Goal: Task Accomplishment & Management: Complete application form

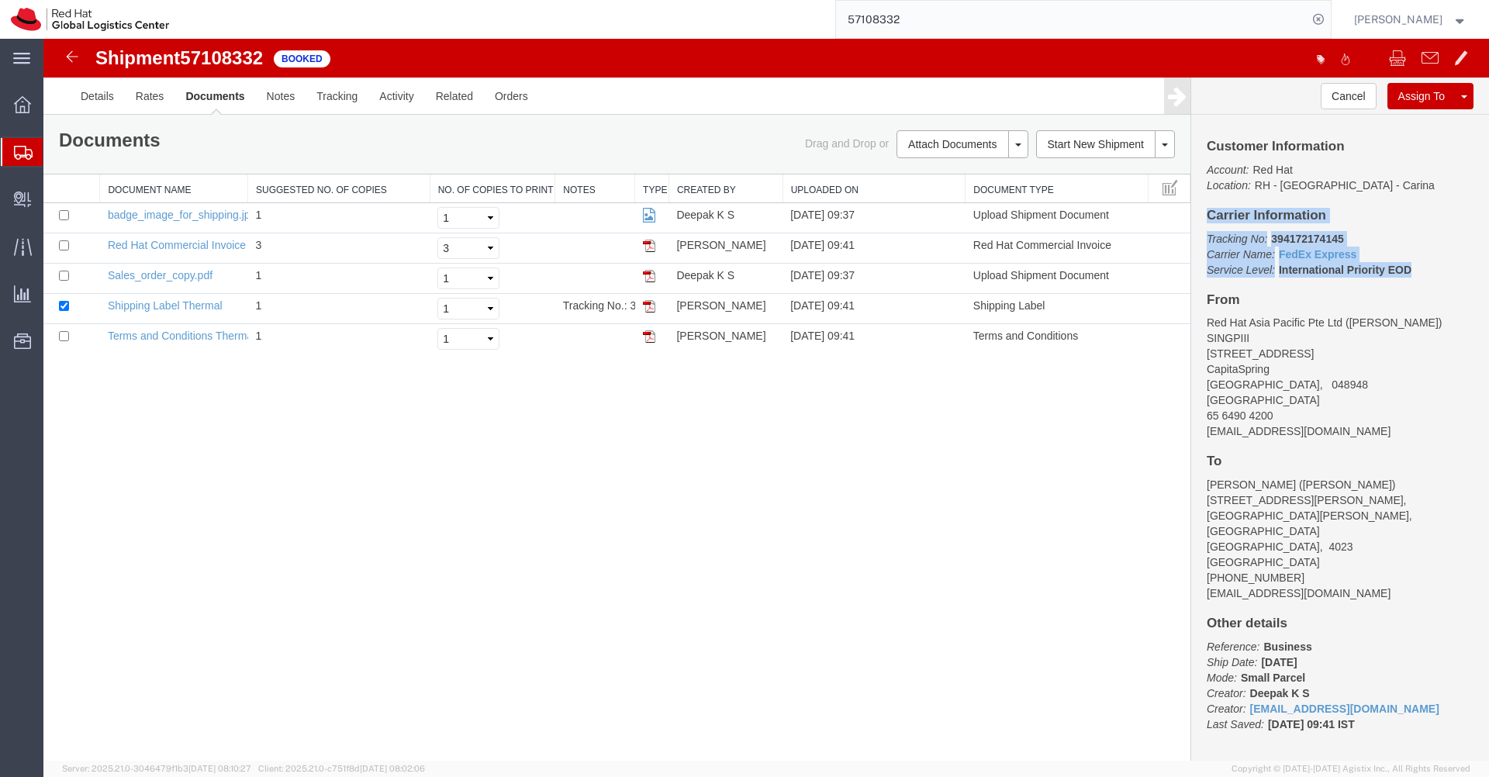
drag, startPoint x: 1414, startPoint y: 270, endPoint x: 1211, endPoint y: 219, distance: 209.5
click at [1211, 219] on div "Customer Information Account: Red Hat Location: RH - Bangalore - Carina Carrier…" at bounding box center [1340, 438] width 298 height 646
copy div "Carrier Information Tracking No: 394172174145 Carrier Name: FedEx Express FedEx…"
click at [30, 160] on div at bounding box center [22, 152] width 43 height 28
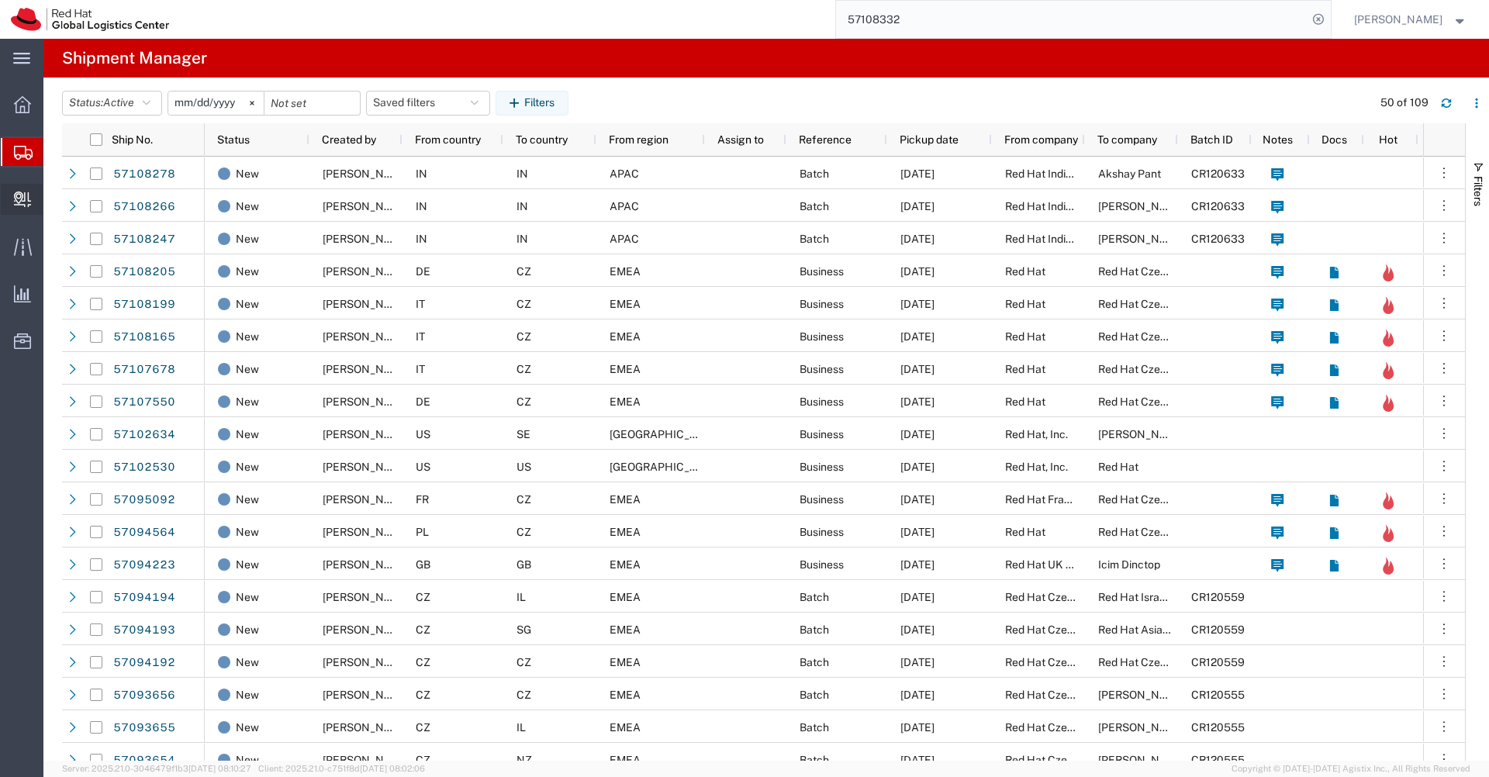
click at [0, 0] on span "Create Delivery" at bounding box center [0, 0] width 0 height 0
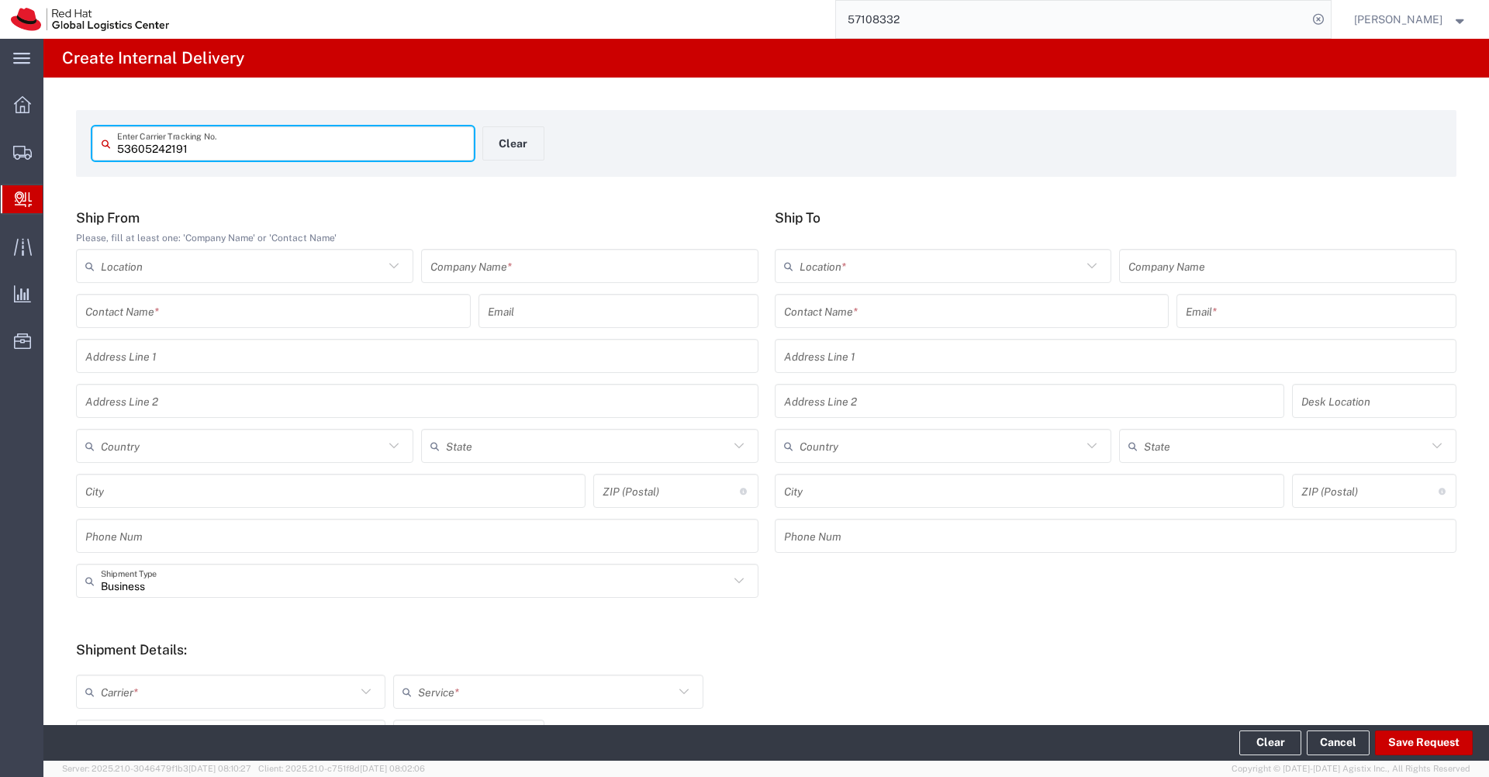
type input "53605242191"
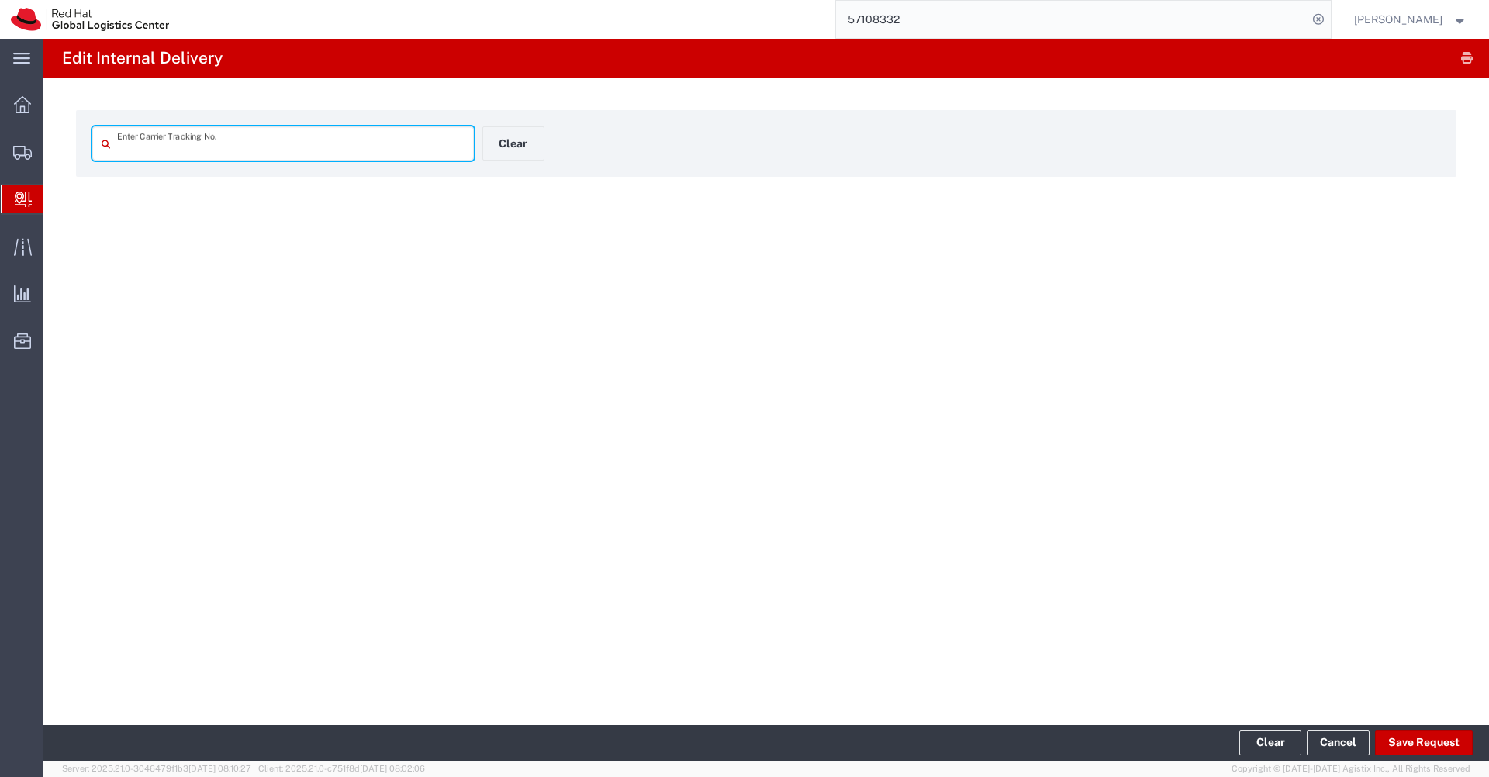
type input "53605242191"
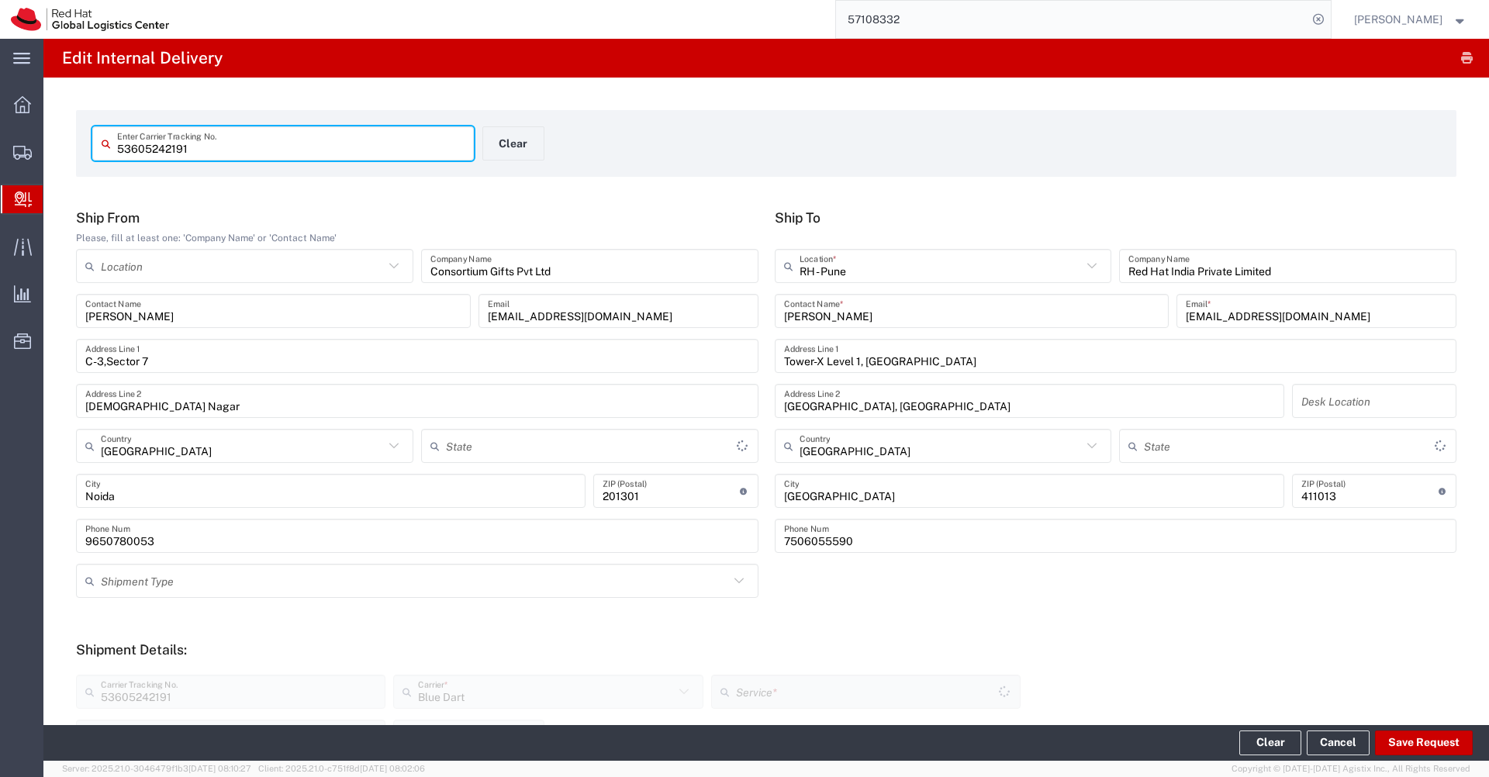
type input "Your Packaging"
type input "[GEOGRAPHIC_DATA]"
type input "Ground"
type input "Your Packaging"
type input "Mahārāshtra"
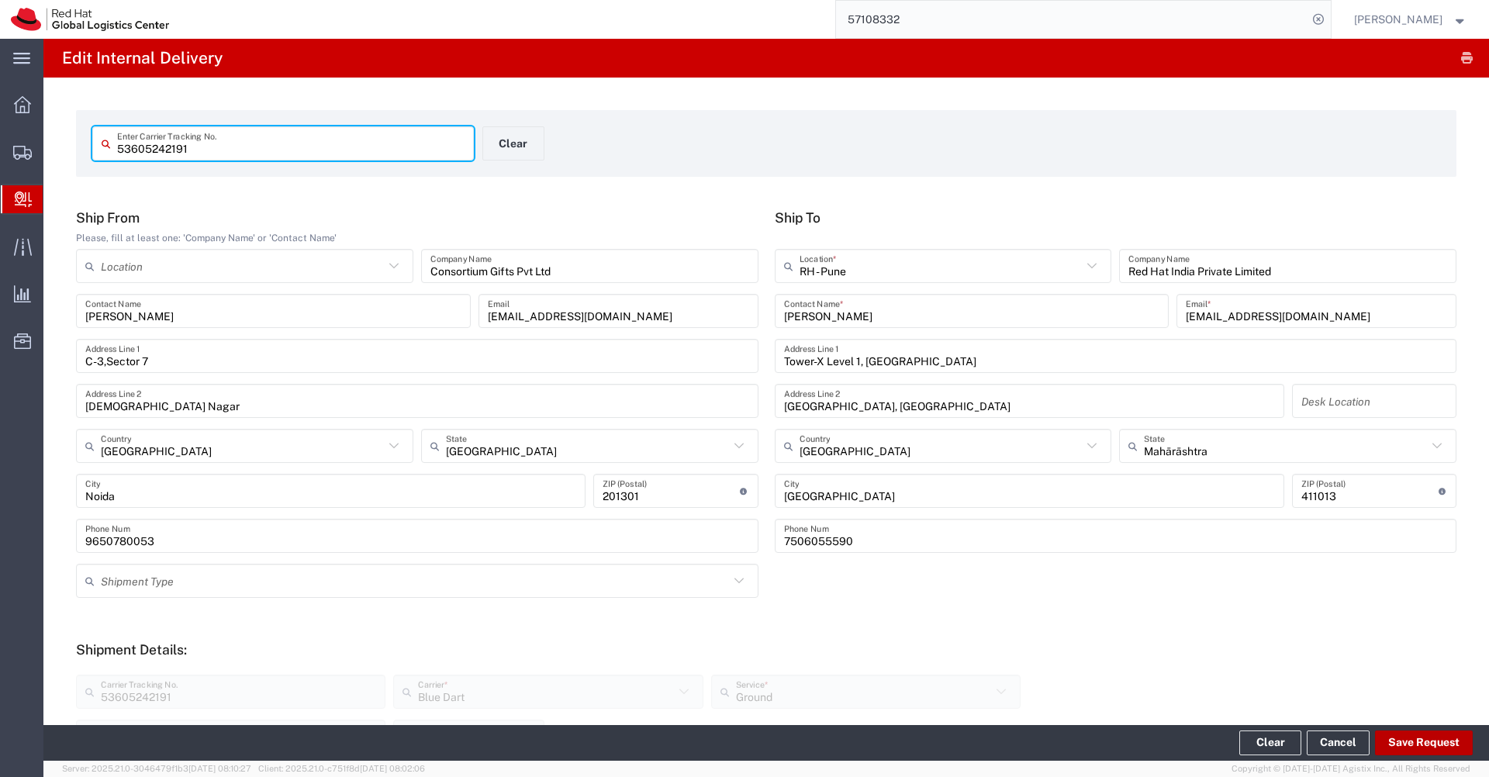
click at [1416, 749] on button "Save Request" at bounding box center [1424, 743] width 98 height 25
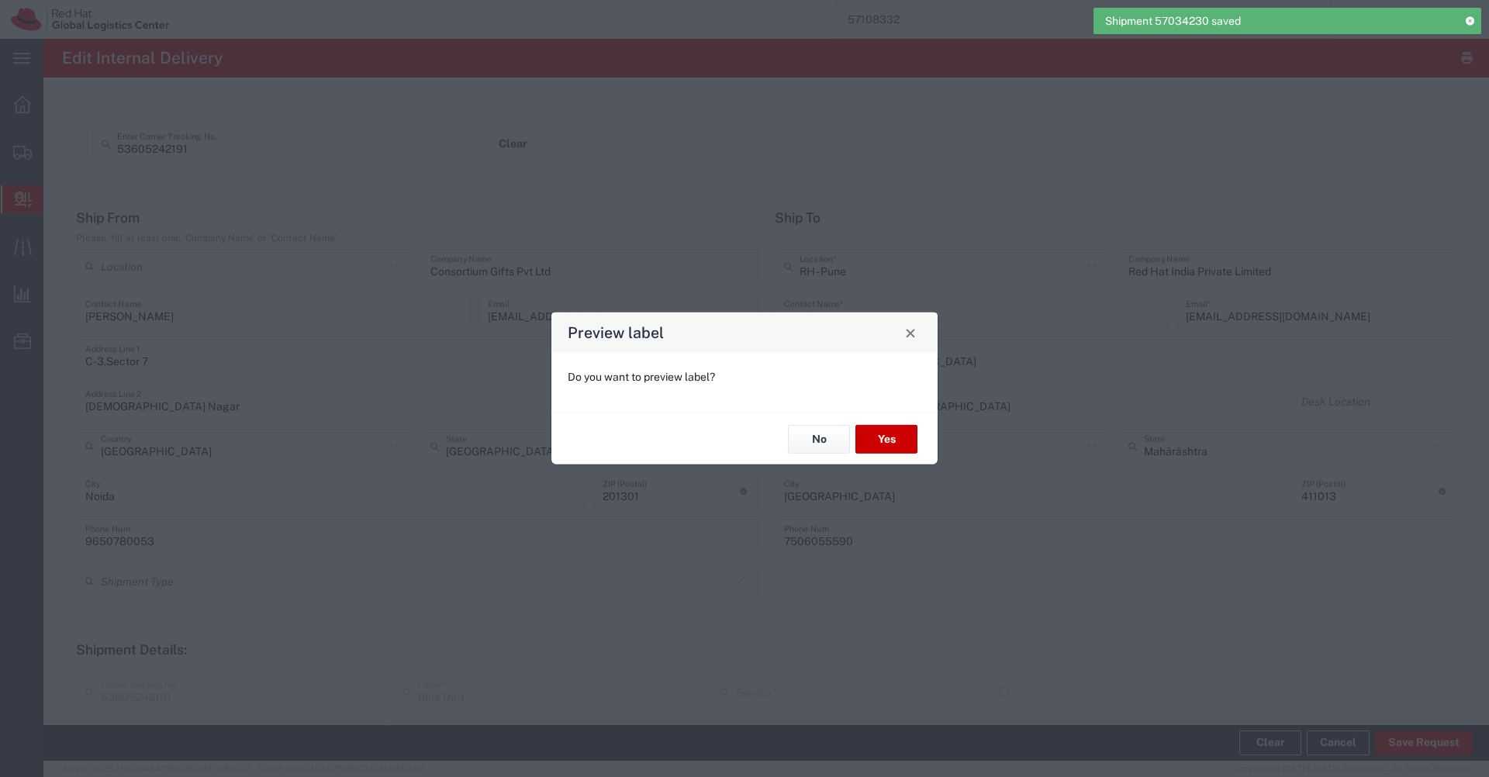
type input "Your Packaging"
type input "Ground"
type input "Your Packaging"
click at [817, 448] on button "No" at bounding box center [819, 439] width 62 height 29
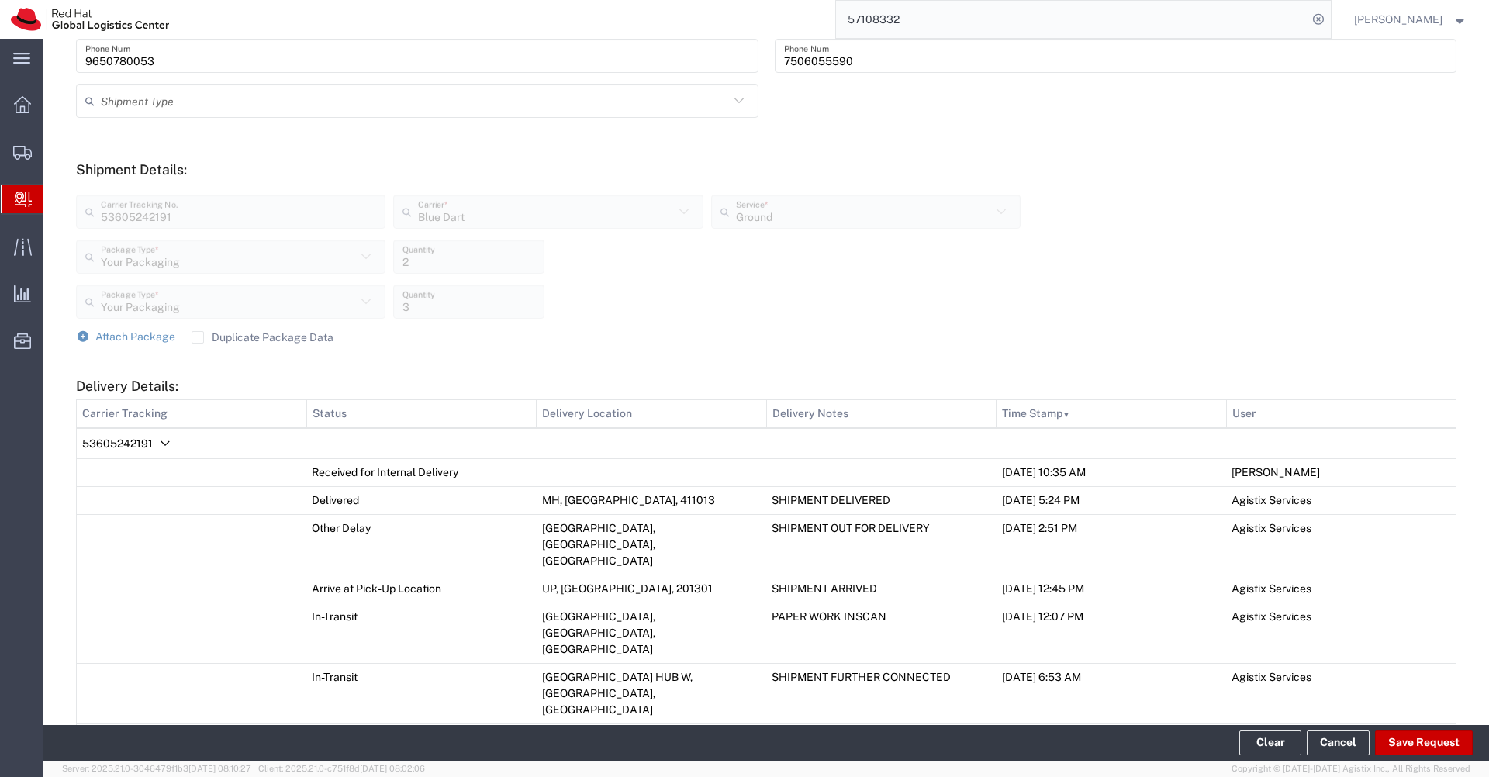
scroll to position [1089, 0]
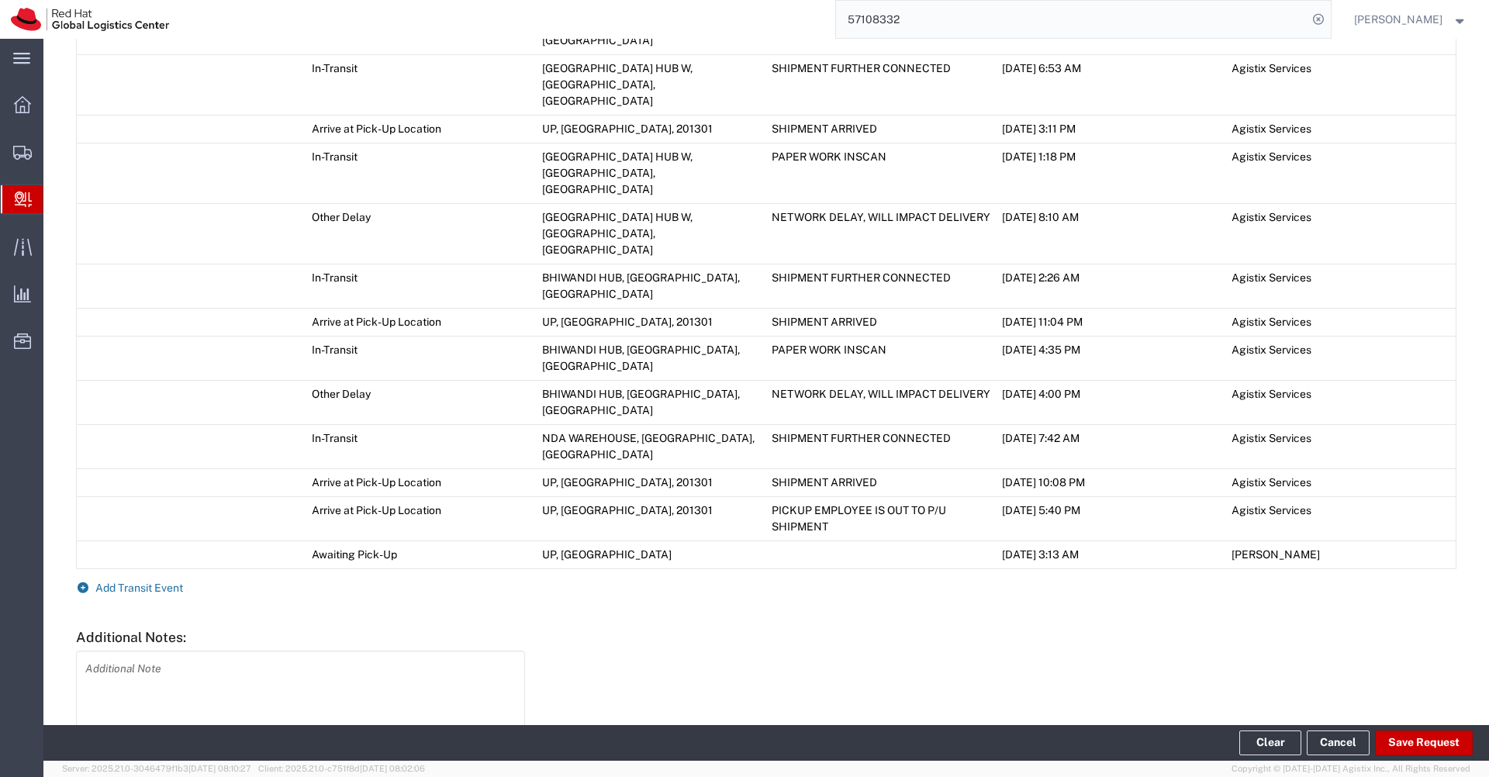
click at [146, 582] on span "Add Transit Event" at bounding box center [139, 588] width 88 height 12
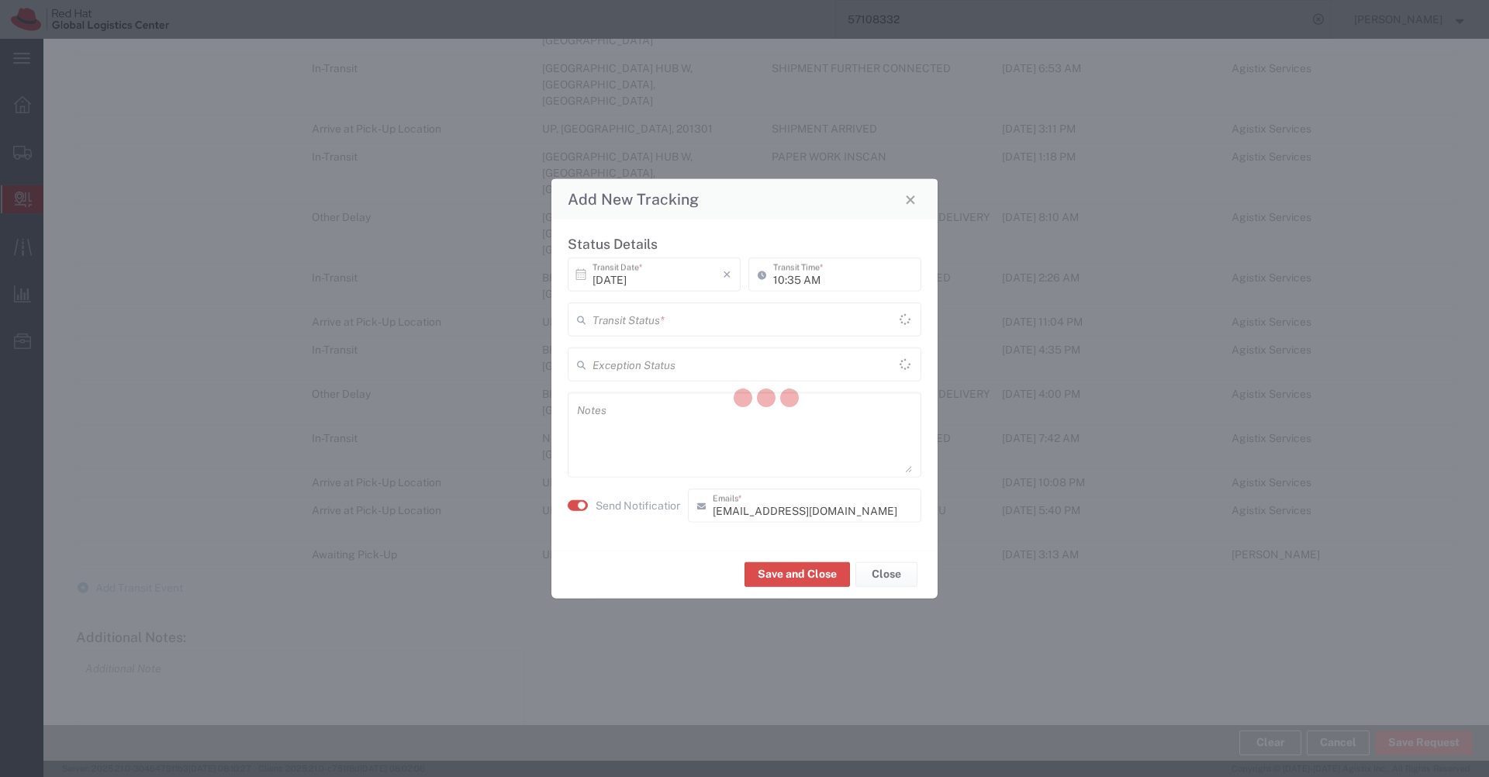
click at [825, 314] on div at bounding box center [766, 400] width 1446 height 722
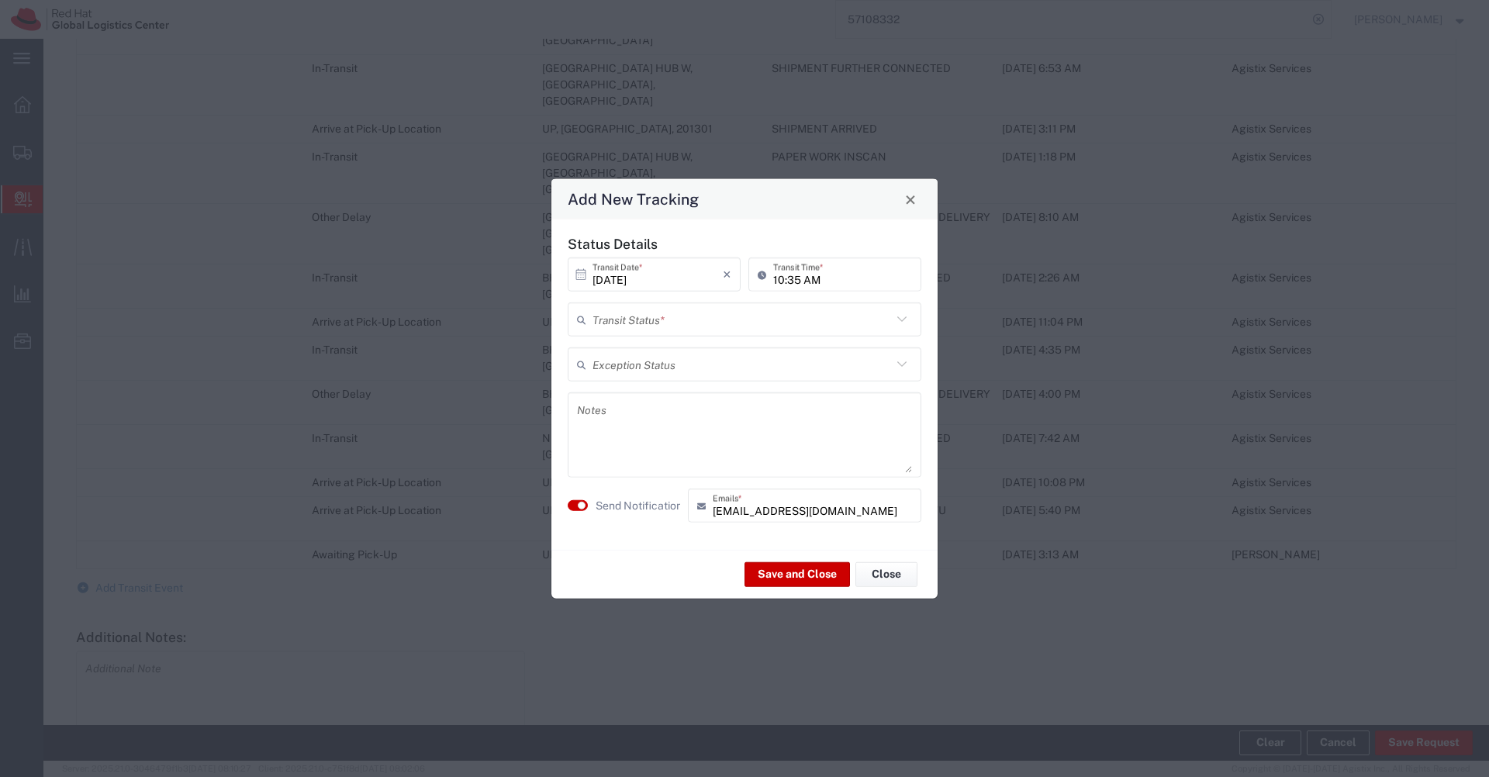
click at [825, 314] on input "text" at bounding box center [741, 319] width 299 height 27
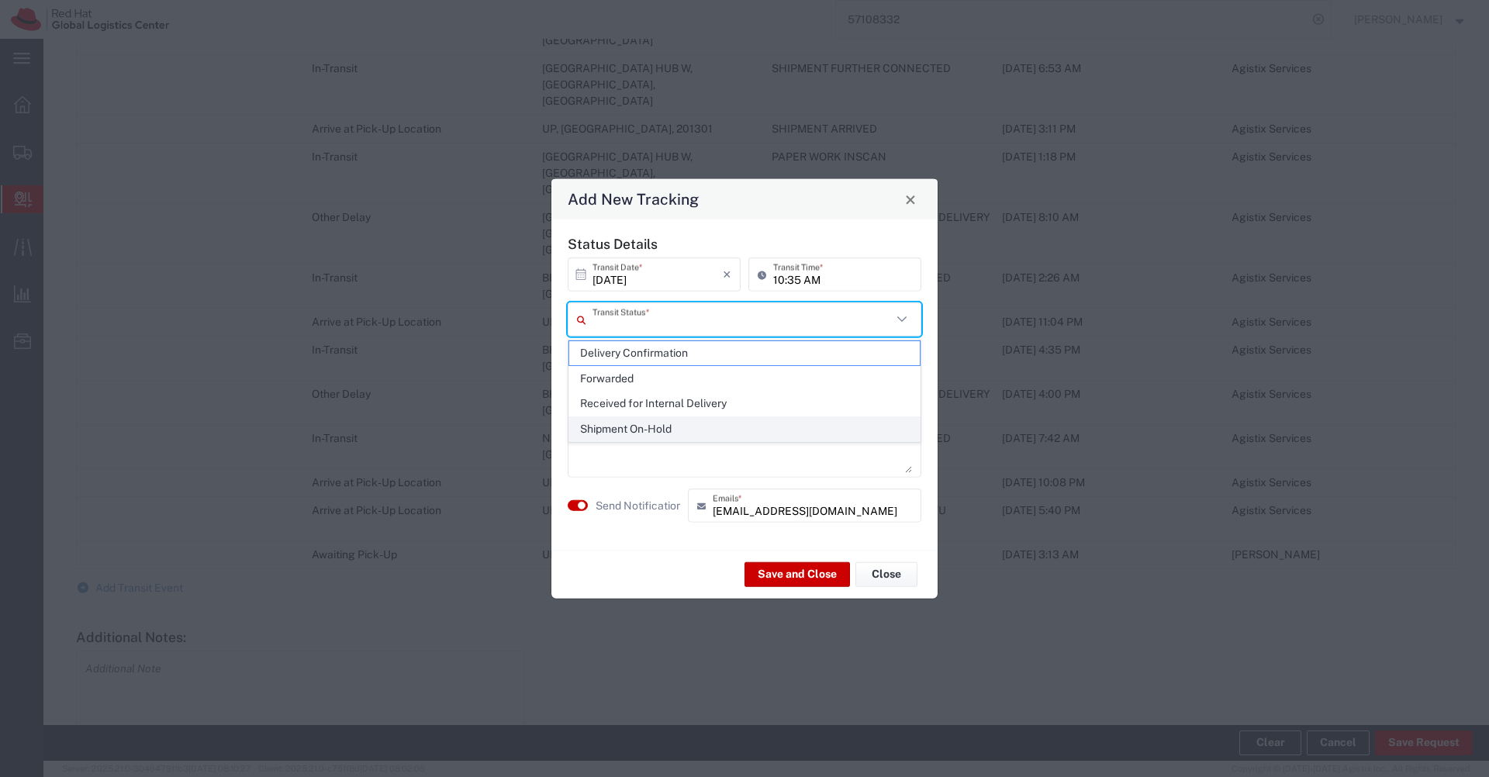
click at [690, 429] on span "Shipment On-Hold" at bounding box center [744, 429] width 351 height 24
type input "Shipment On-Hold"
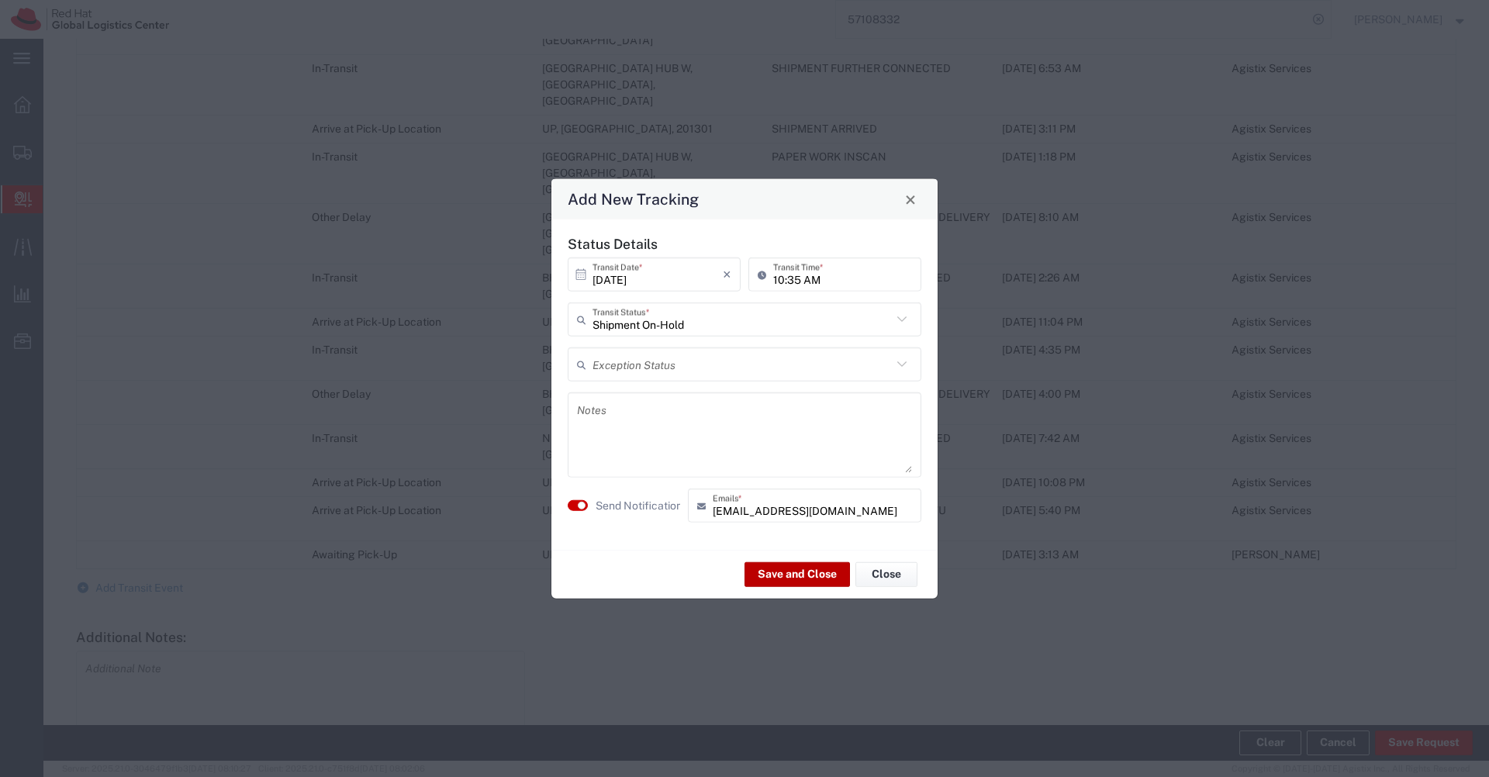
click at [808, 576] on button "Save and Close" at bounding box center [797, 573] width 105 height 25
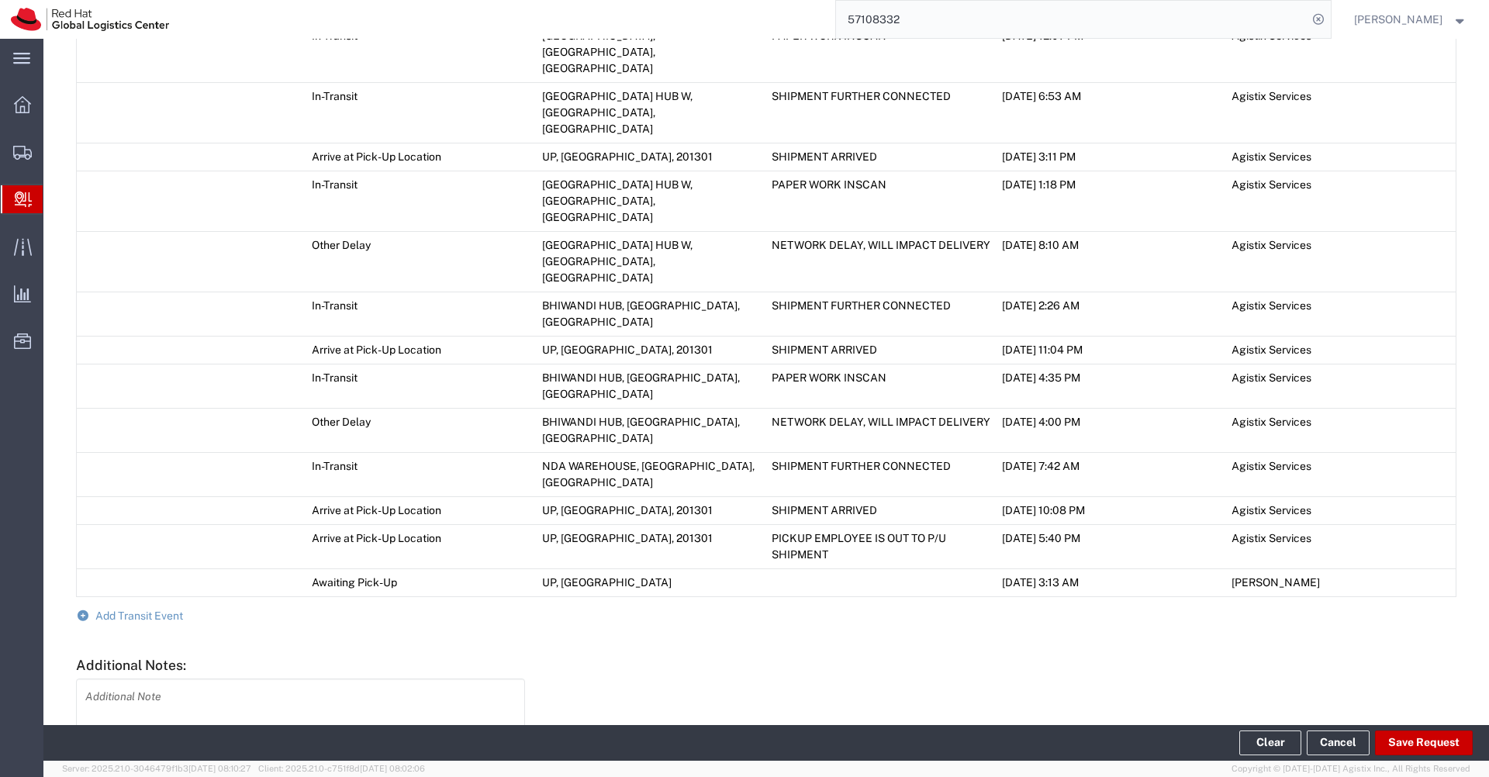
scroll to position [1117, 0]
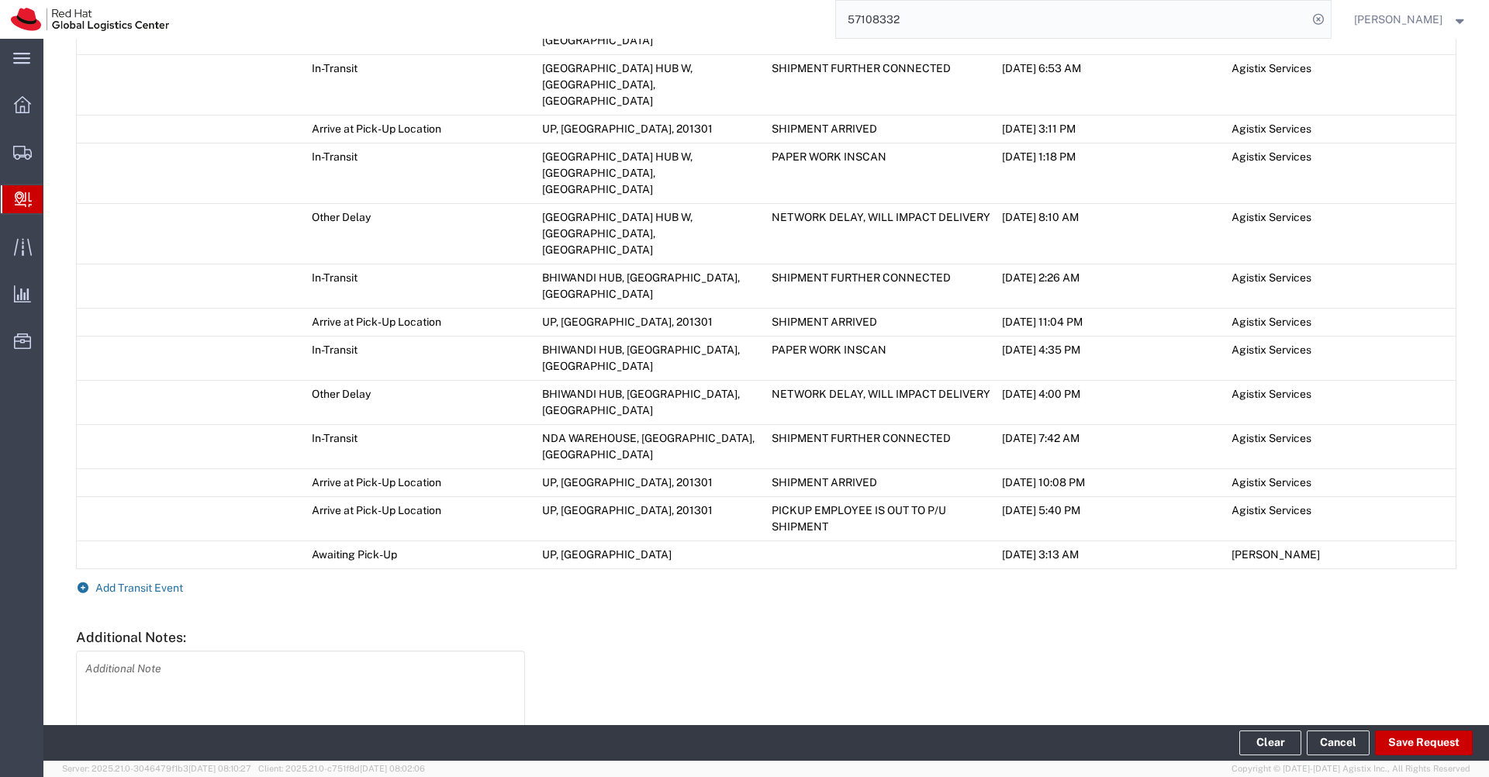
click at [142, 582] on span "Add Transit Event" at bounding box center [139, 588] width 88 height 12
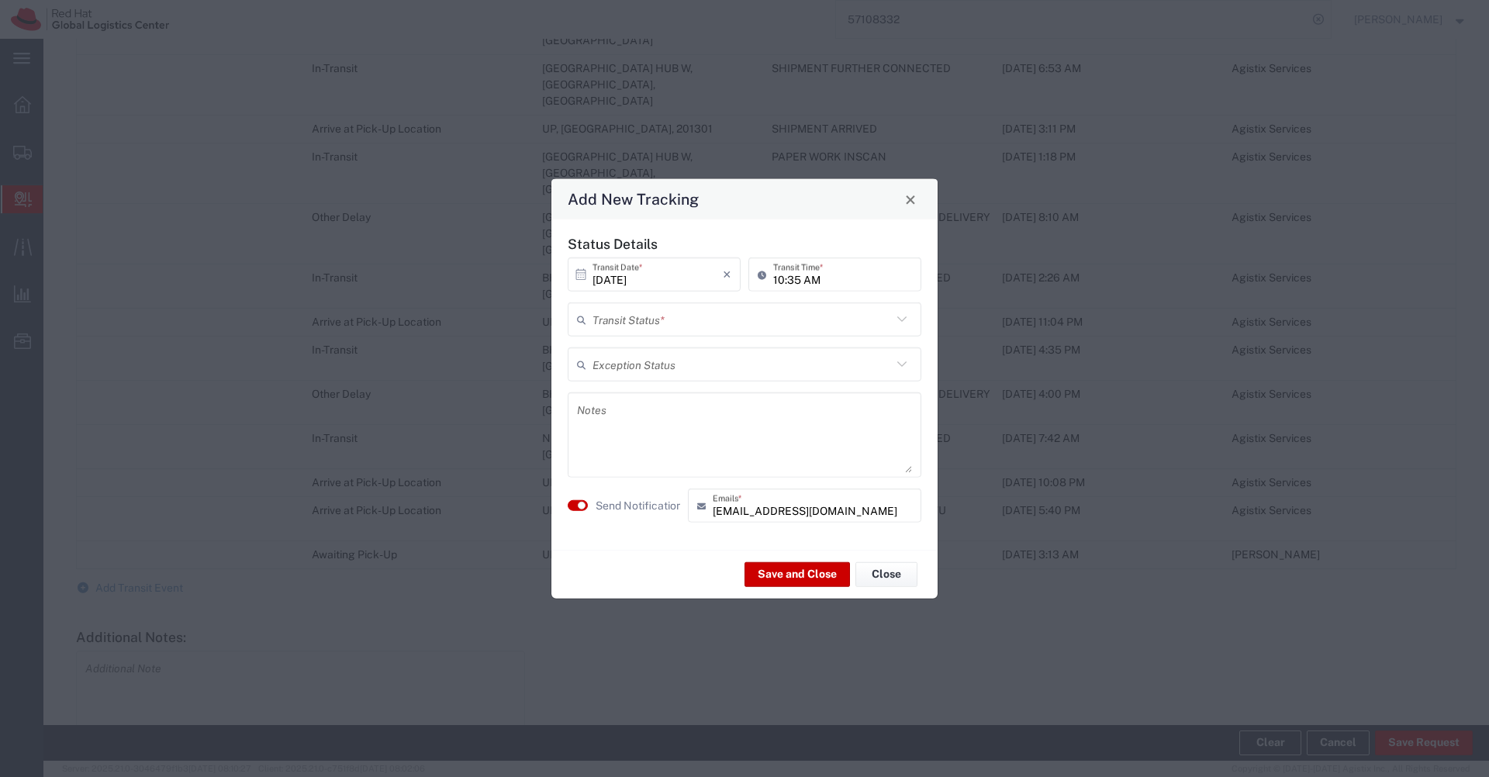
click at [669, 322] on input "text" at bounding box center [741, 319] width 299 height 27
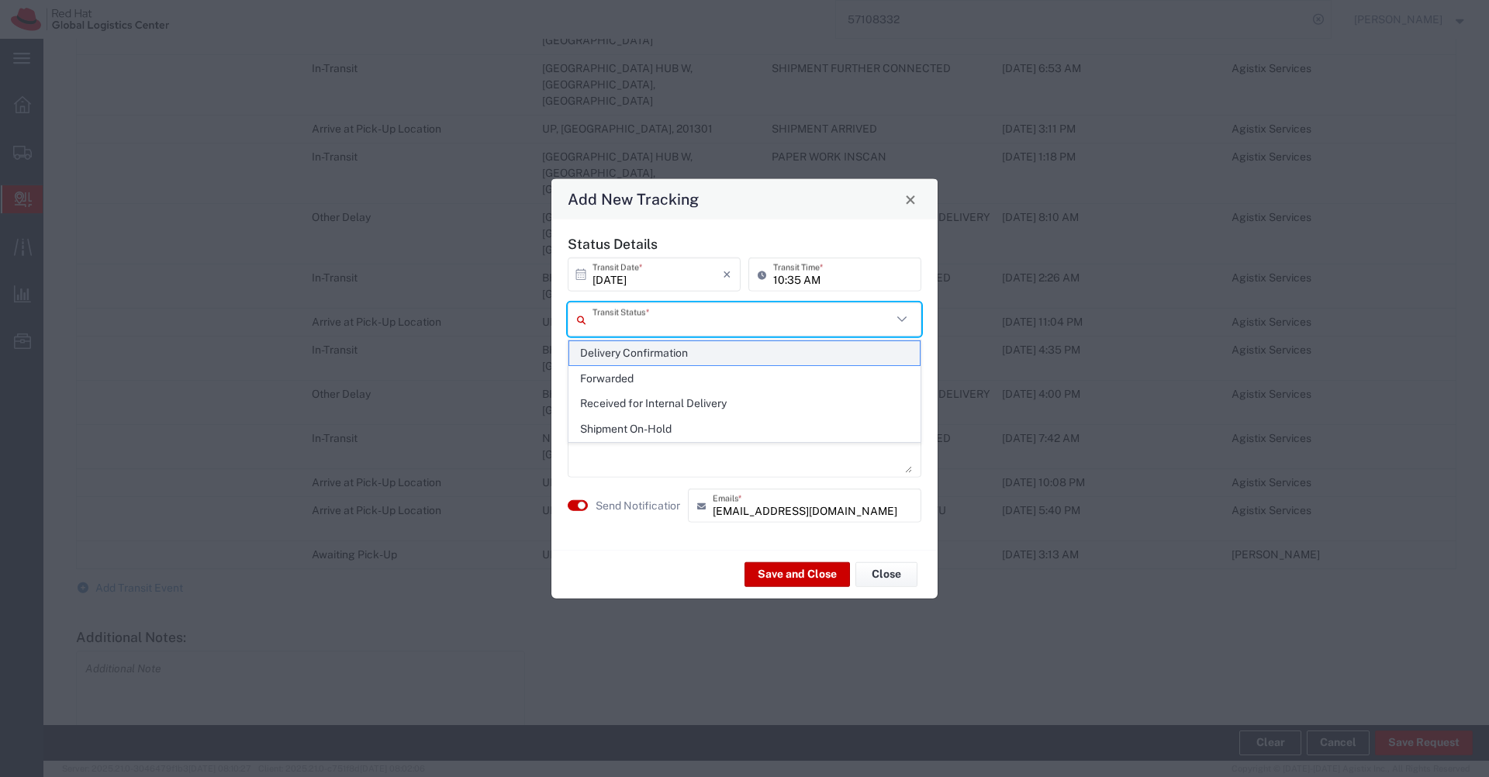
click at [643, 347] on span "Delivery Confirmation" at bounding box center [744, 353] width 351 height 24
type input "Delivery Confirmation"
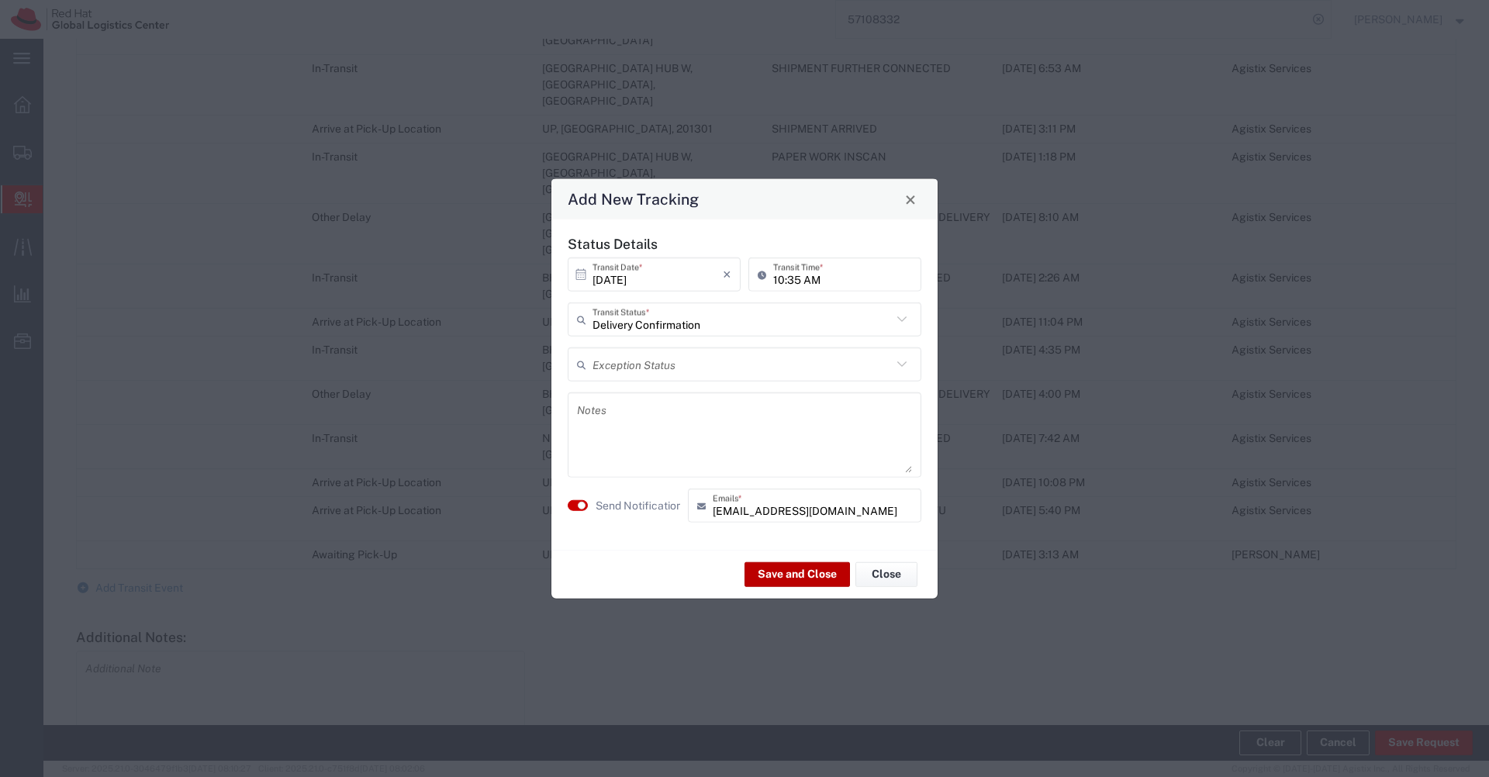
click at [776, 568] on button "Save and Close" at bounding box center [797, 573] width 105 height 25
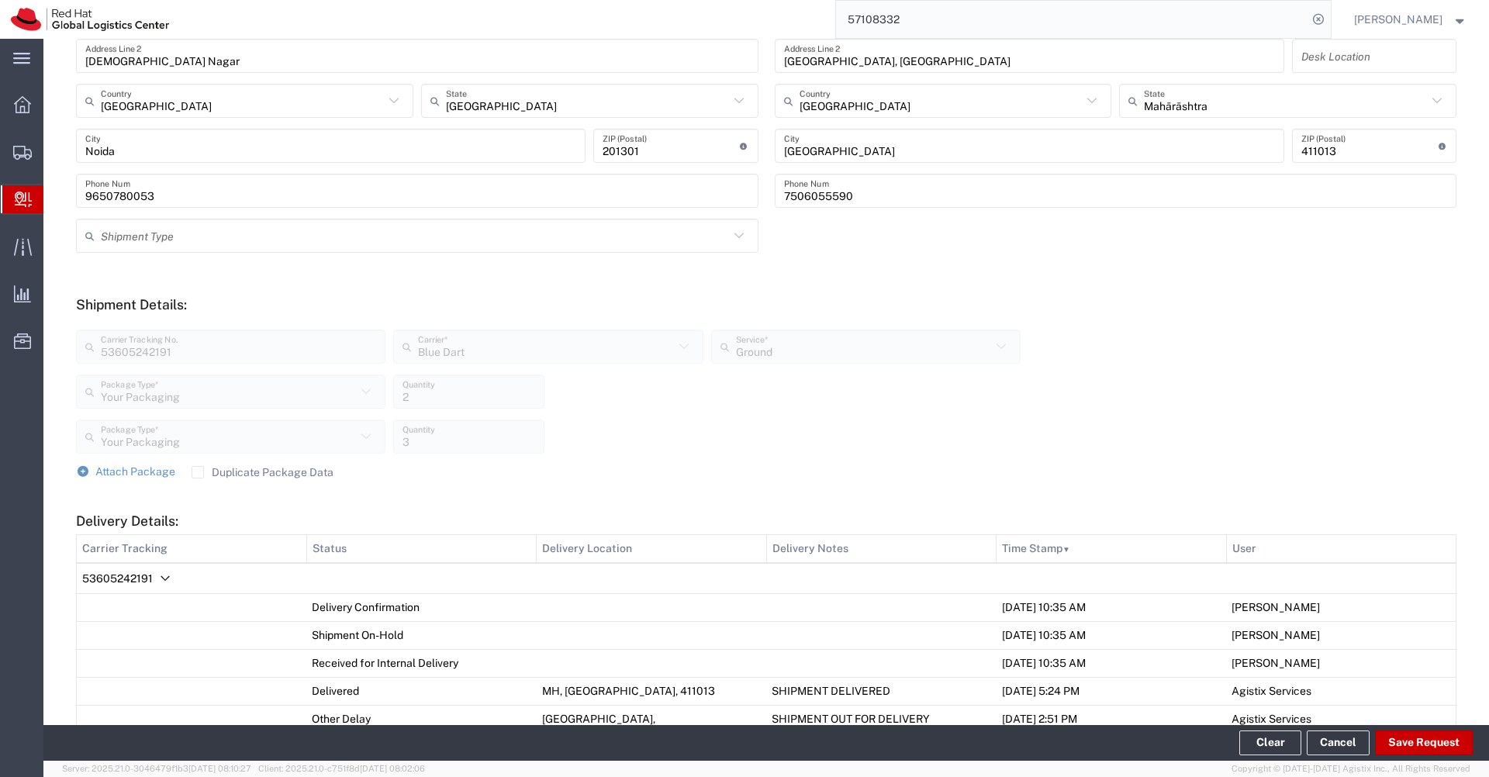
scroll to position [0, 0]
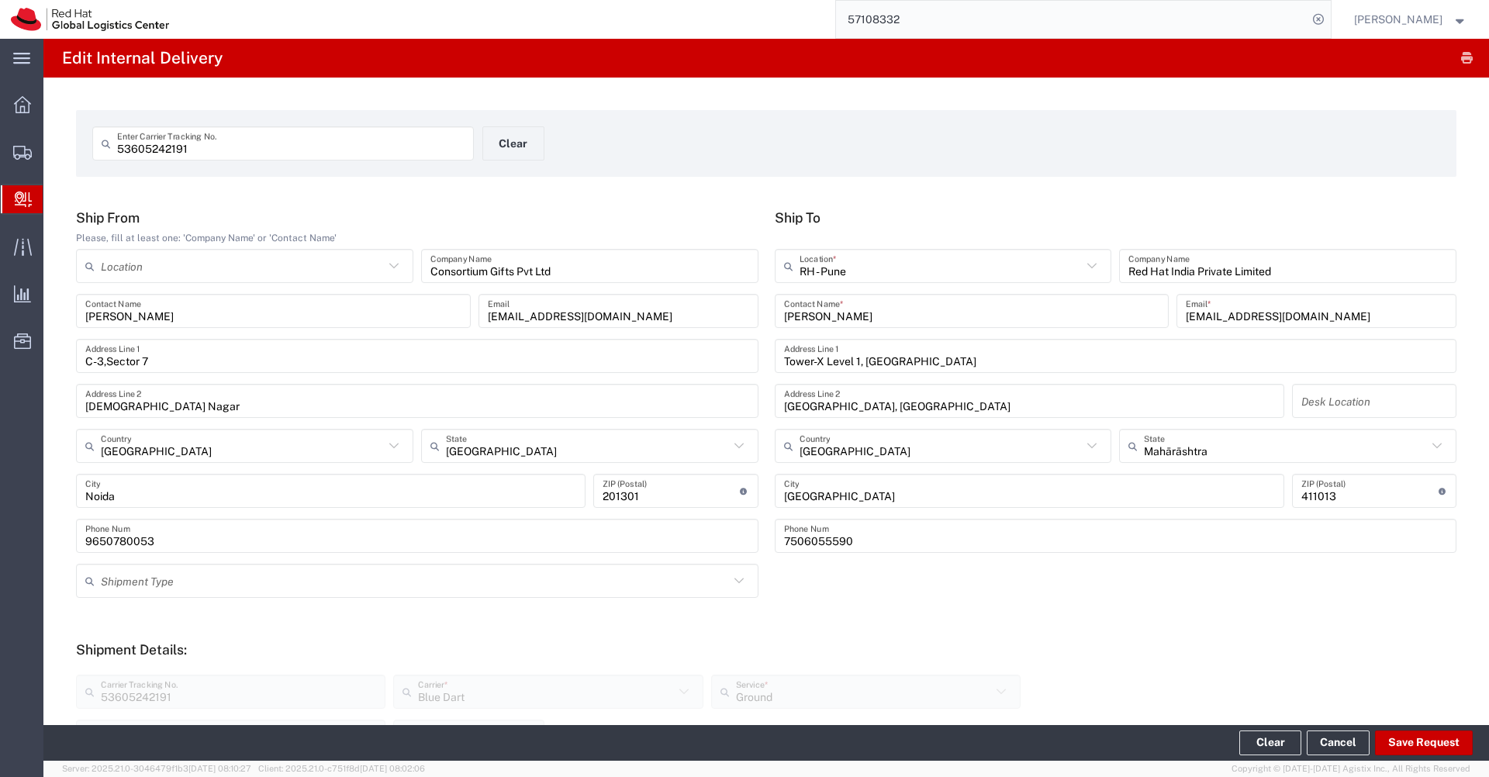
click at [941, 25] on input "57108332" at bounding box center [1072, 19] width 472 height 37
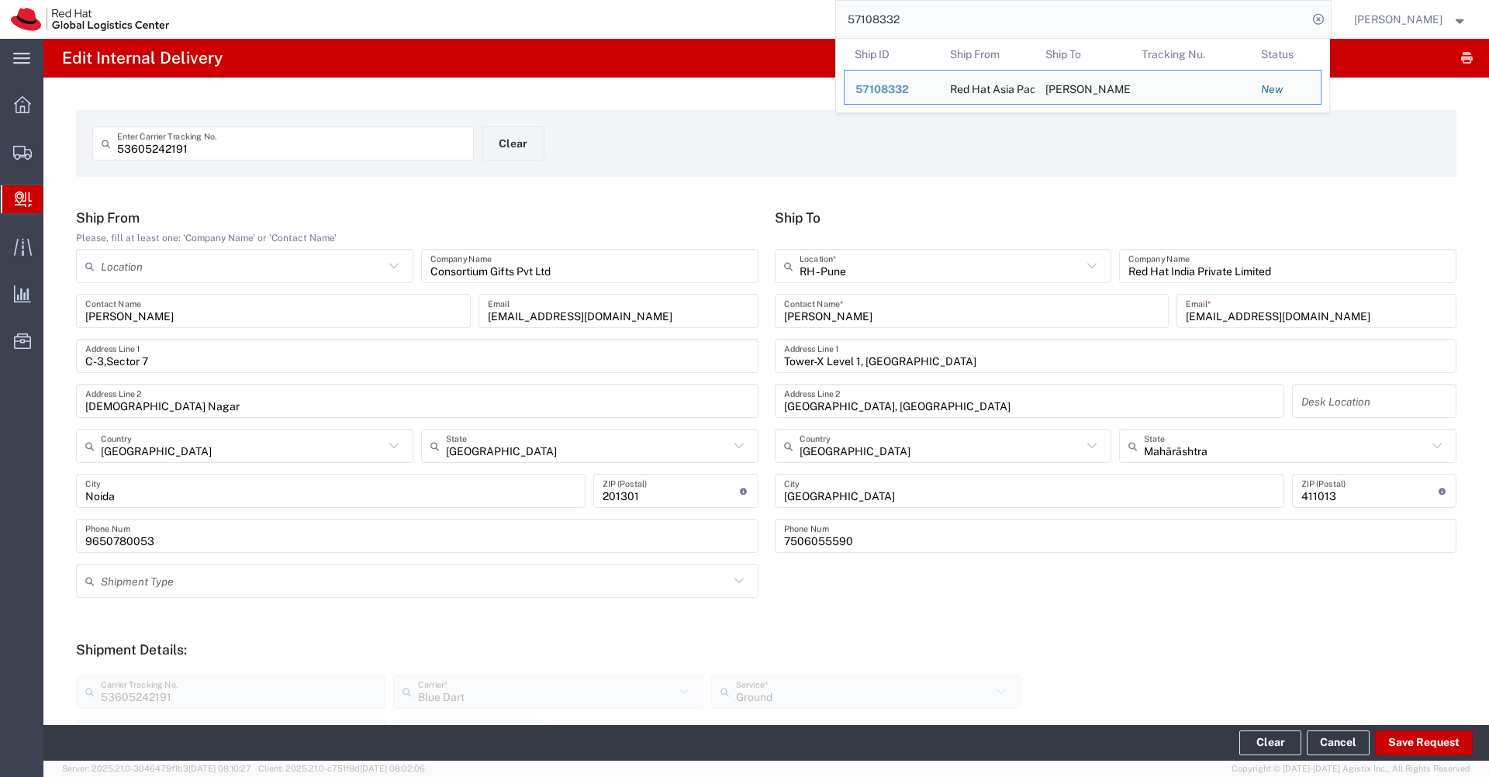
click at [942, 26] on input "57108332" at bounding box center [1072, 19] width 472 height 37
paste input "36062452"
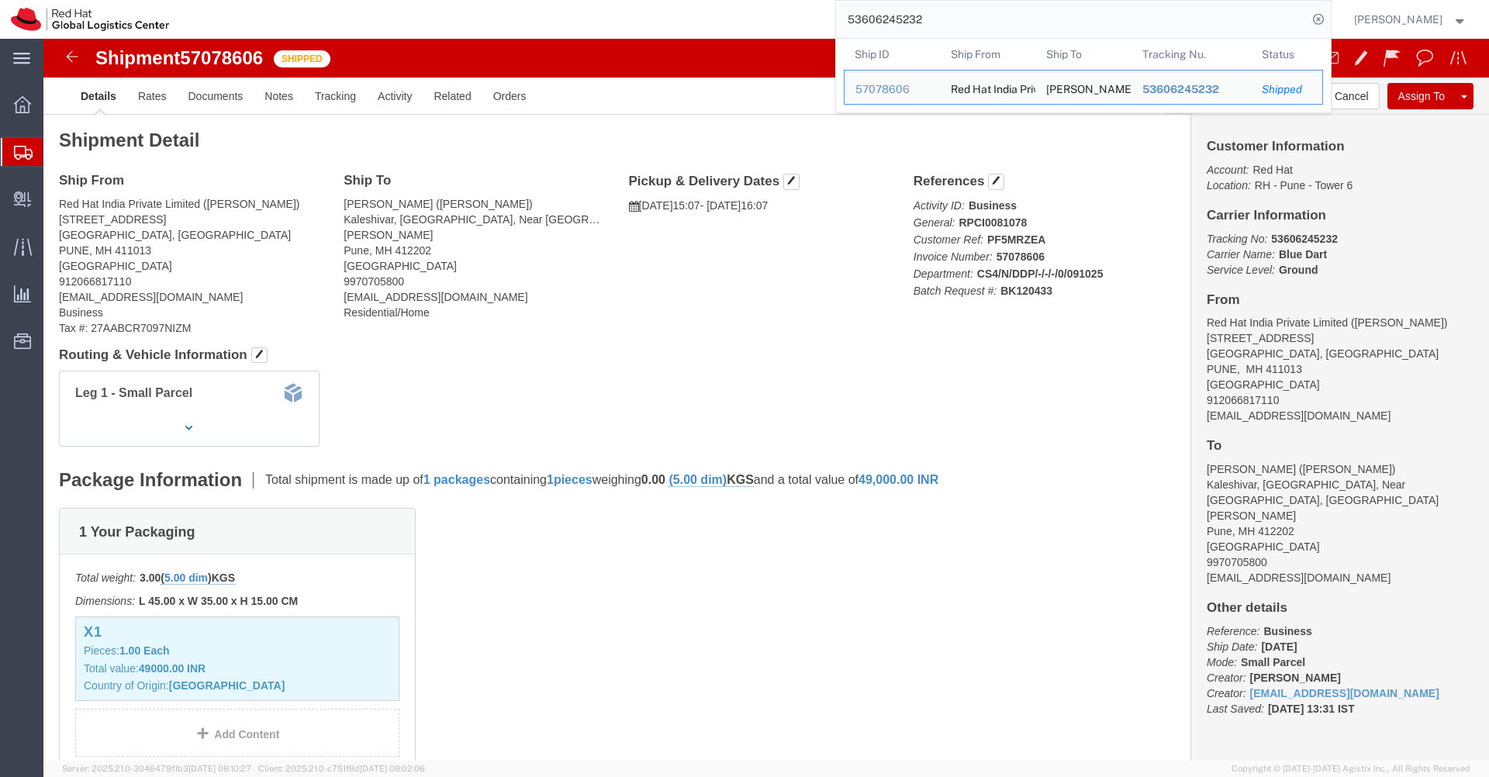
click at [972, 14] on input "53606245232" at bounding box center [1072, 19] width 472 height 37
paste input "43"
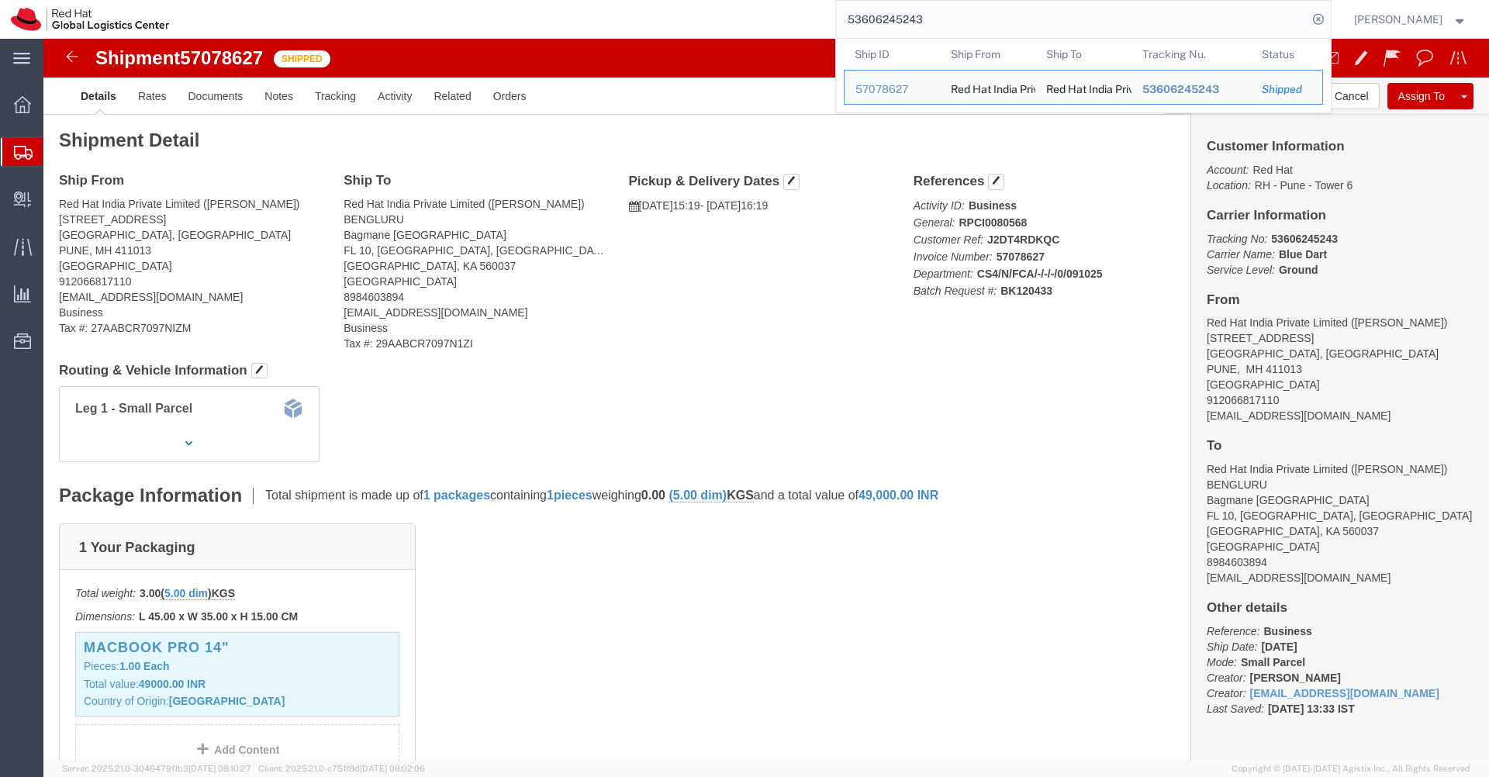
click at [19, 143] on div at bounding box center [22, 152] width 43 height 28
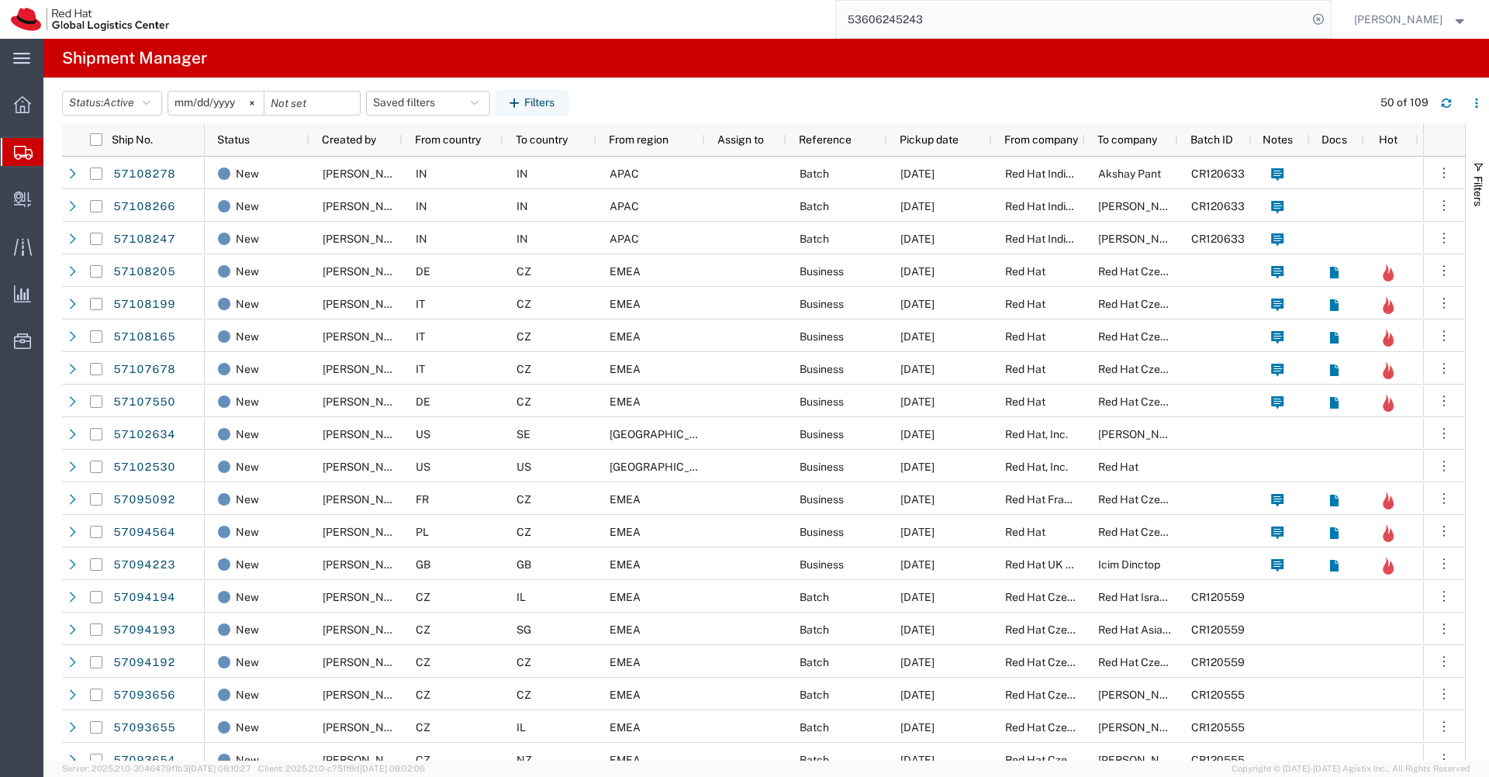
click at [964, 22] on input "53606245243" at bounding box center [1072, 19] width 472 height 37
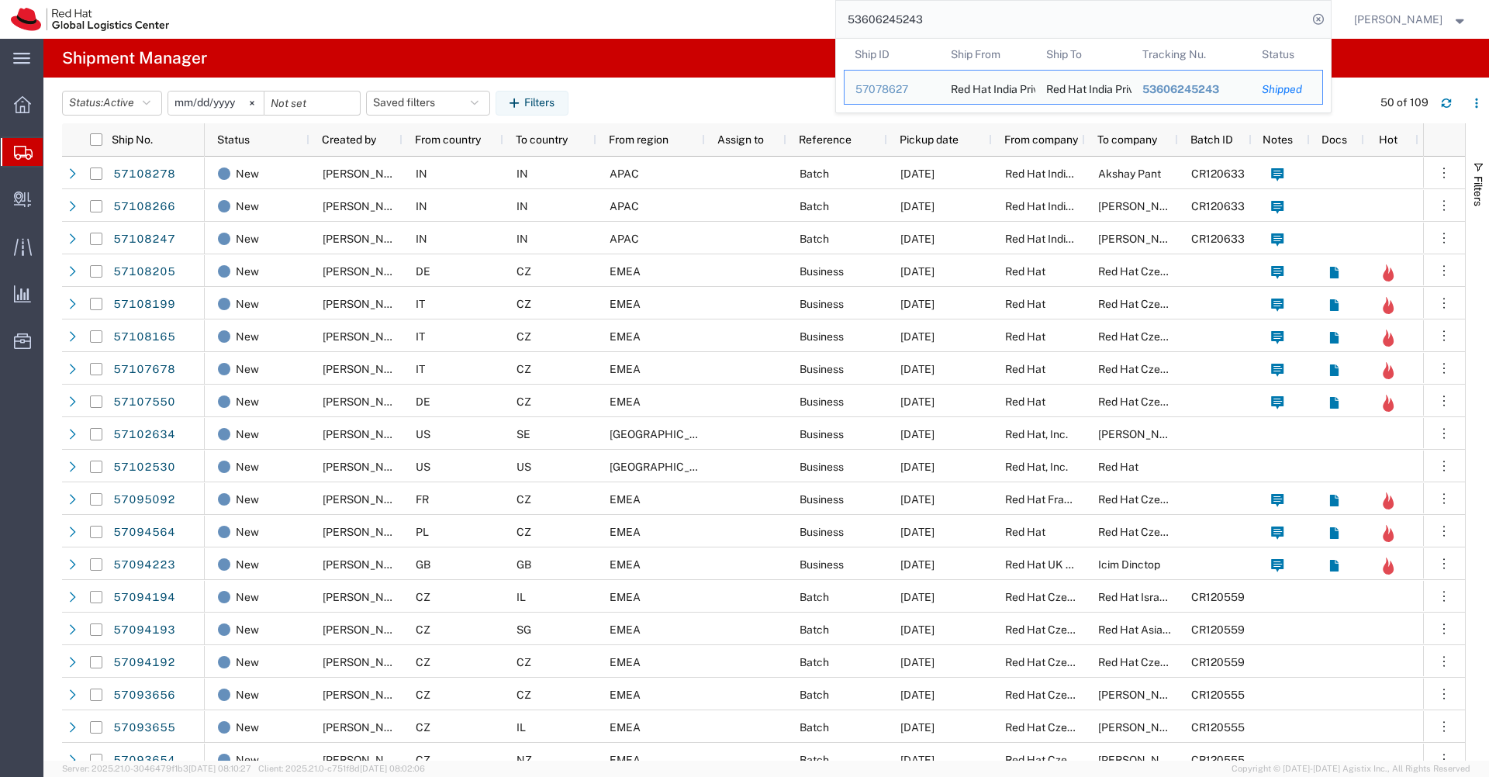
click at [964, 22] on input "53606245243" at bounding box center [1072, 19] width 472 height 37
paste input "54774"
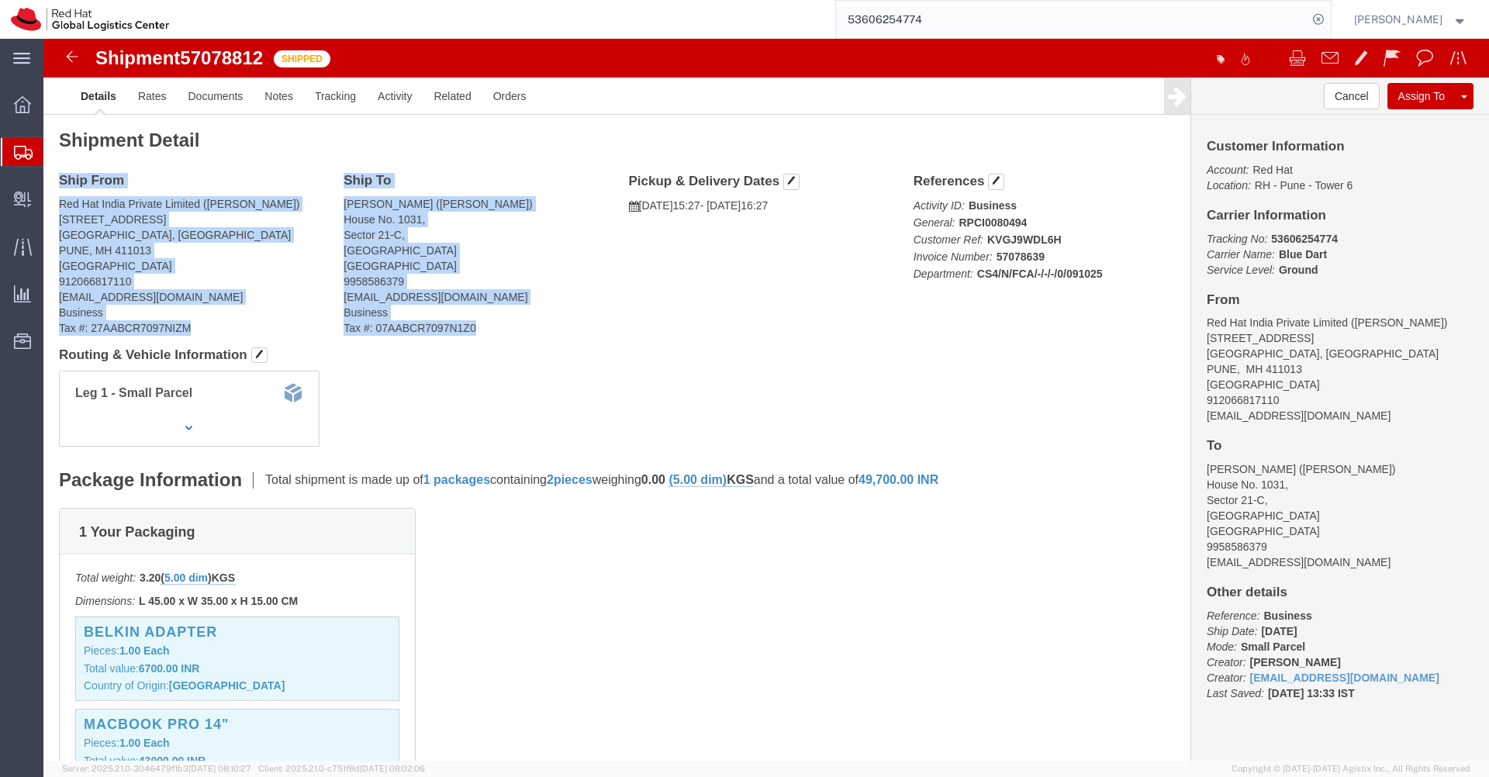
drag, startPoint x: 18, startPoint y: 141, endPoint x: 436, endPoint y: 284, distance: 441.7
click div "Ship From Red Hat India Private Limited (Irshad Shaikh) Level 3, Wing A&B, Towe…"
copy div "Ship From Red Hat India Private Limited (Irshad Shaikh) Level 3, Wing A&B, Towe…"
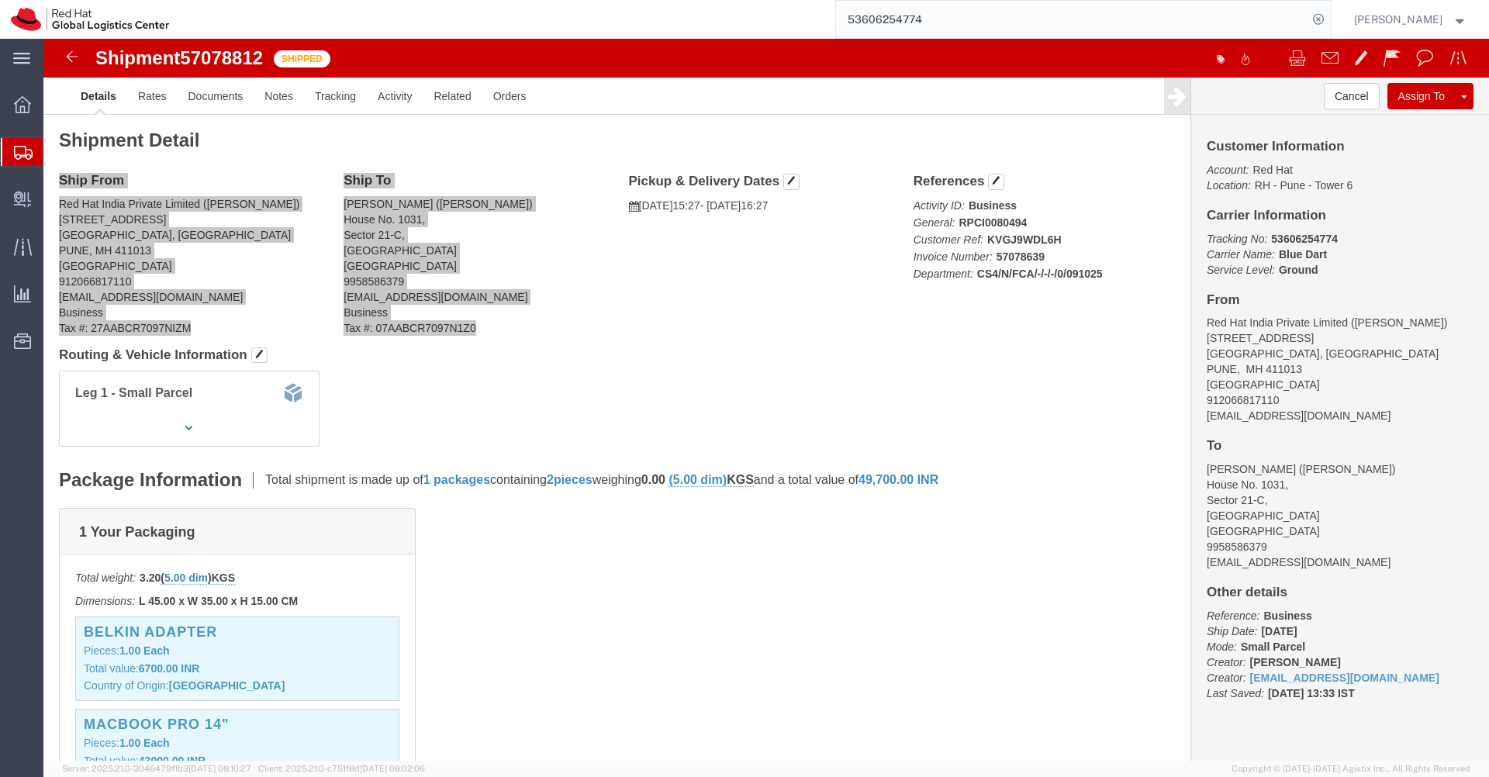
click at [1013, 30] on input "53606254774" at bounding box center [1072, 19] width 472 height 37
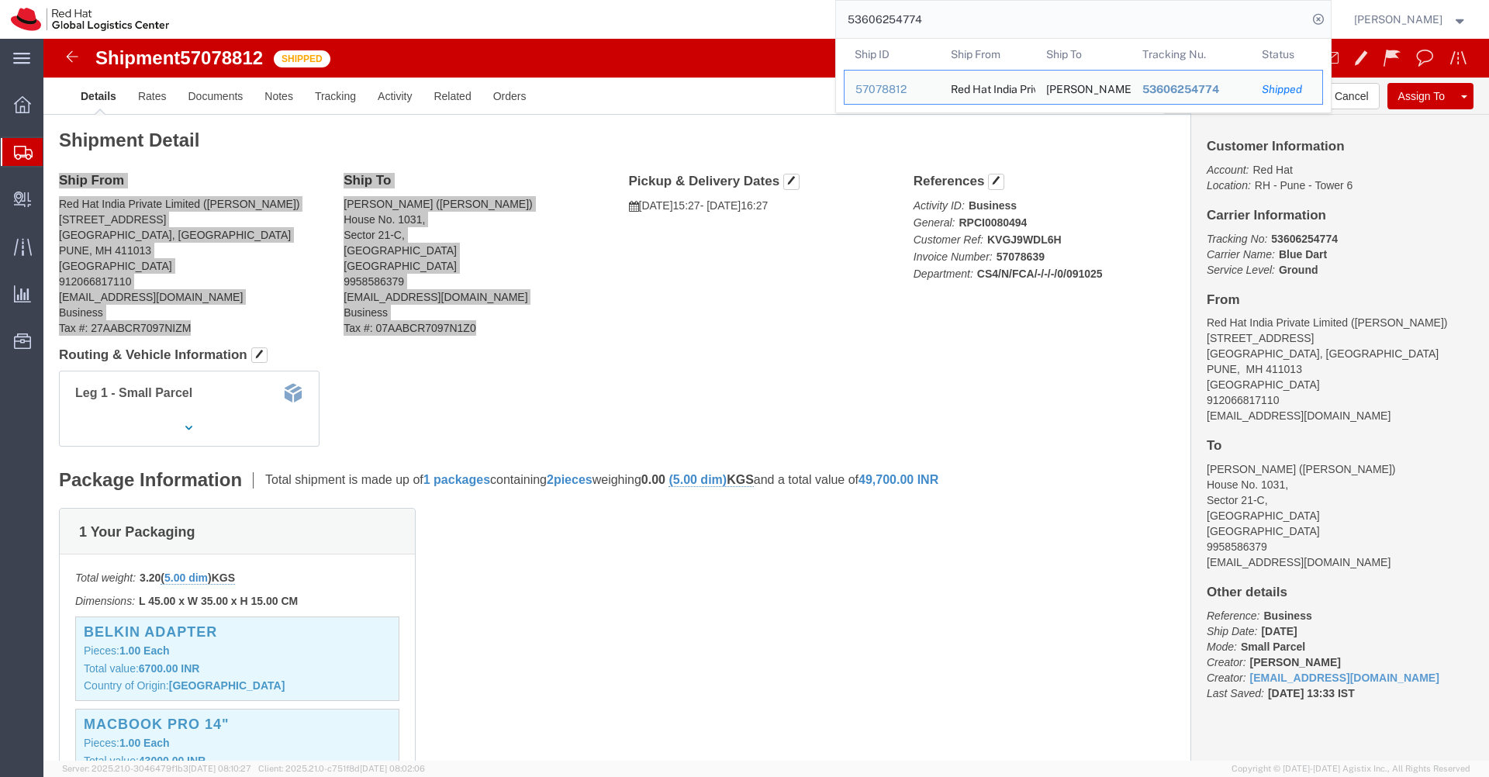
click at [1013, 30] on input "53606254774" at bounding box center [1072, 19] width 472 height 37
paste input "45232"
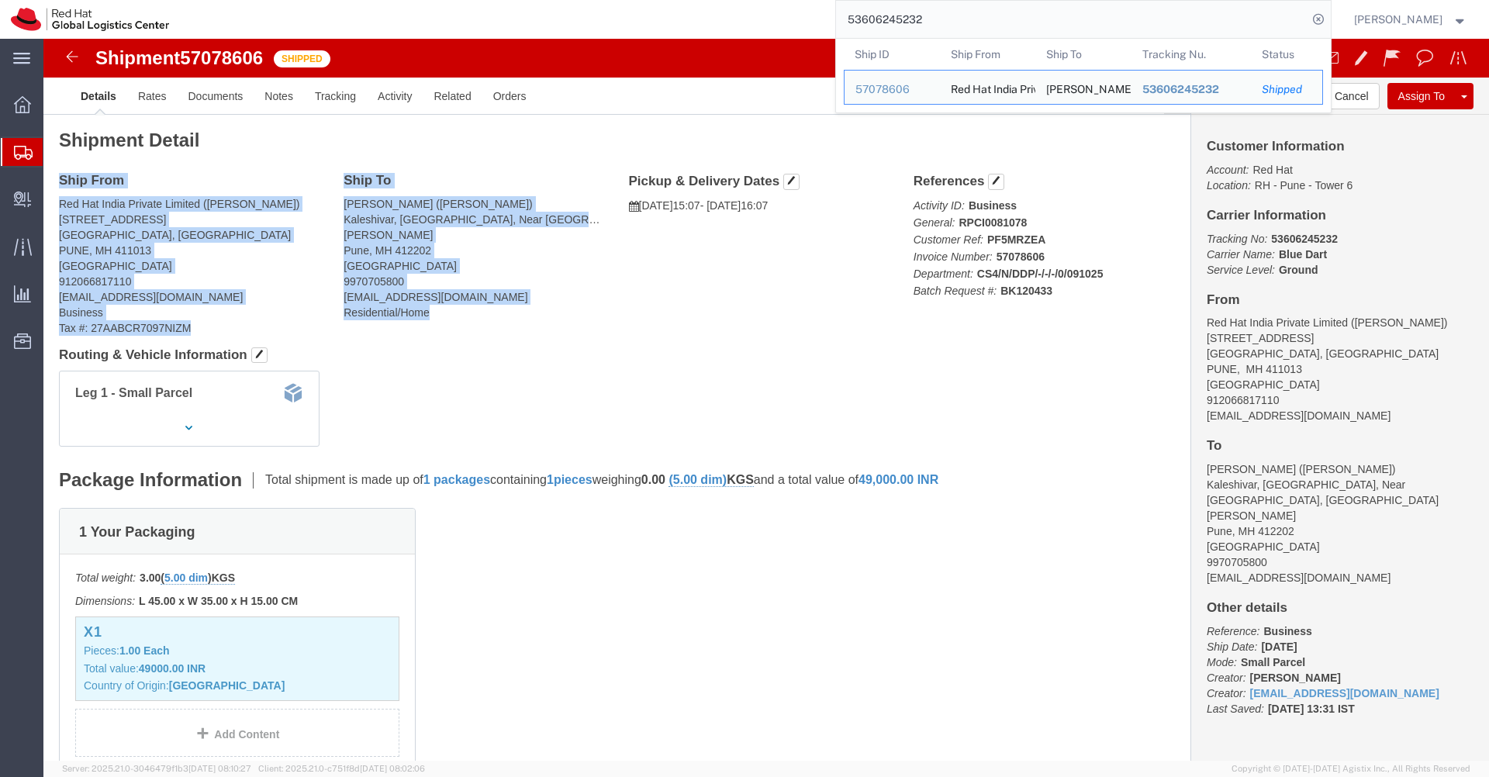
drag, startPoint x: 389, startPoint y: 277, endPoint x: 17, endPoint y: 146, distance: 393.9
click div "Ship From Red Hat India Private Limited (Irshad Shaikh) Level 3, Wing A&B, Towe…"
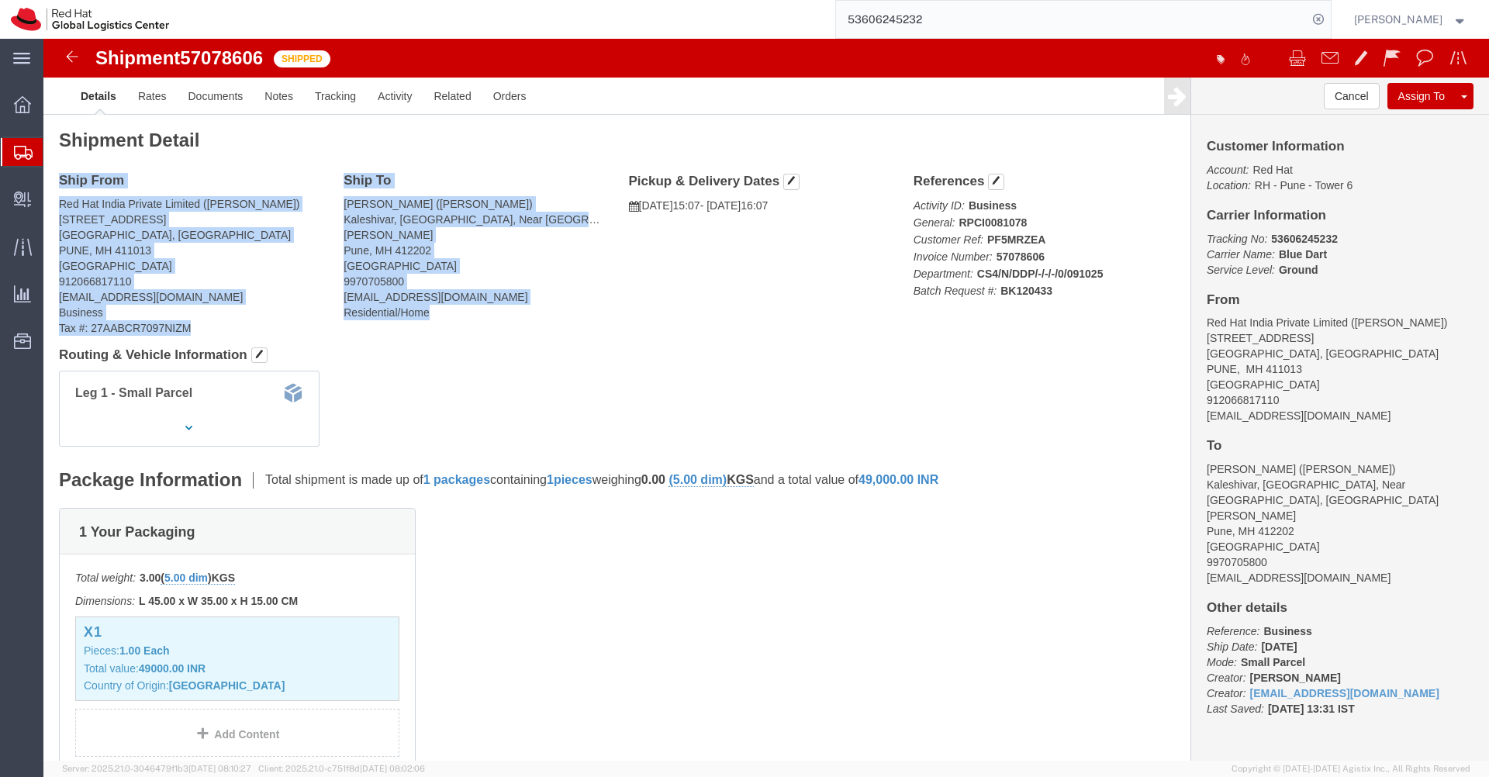
copy div "Ship From Red Hat India Private Limited (Irshad Shaikh) Level 3, Wing A&B, Towe…"
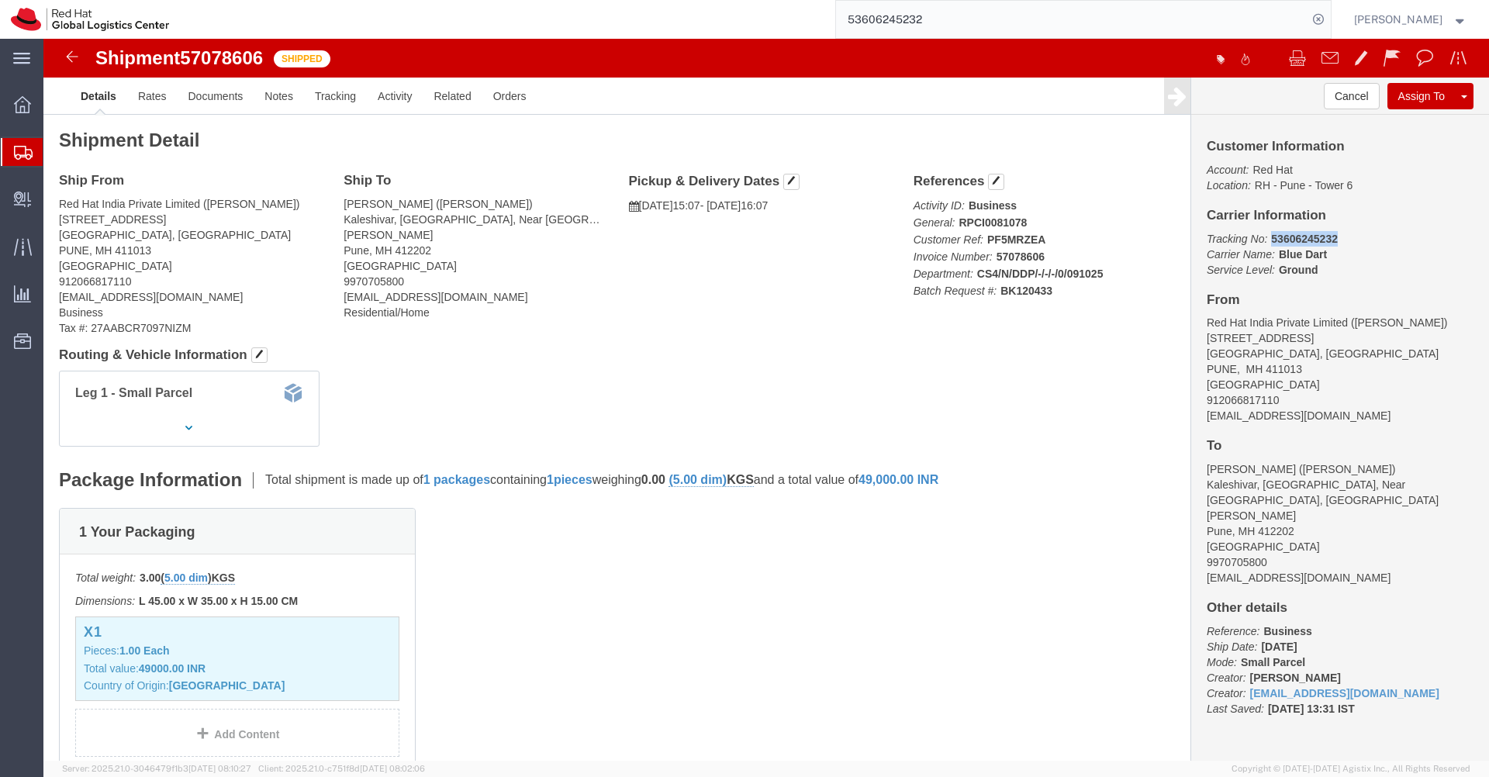
drag, startPoint x: 1289, startPoint y: 201, endPoint x: 1220, endPoint y: 200, distance: 69.0
click p "Tracking No: 53606245232 Carrier Name: Blue Dart Blue Dart Service Level: Ground"
copy b "53606245232"
click at [1004, 16] on input "53606245232" at bounding box center [1072, 19] width 472 height 37
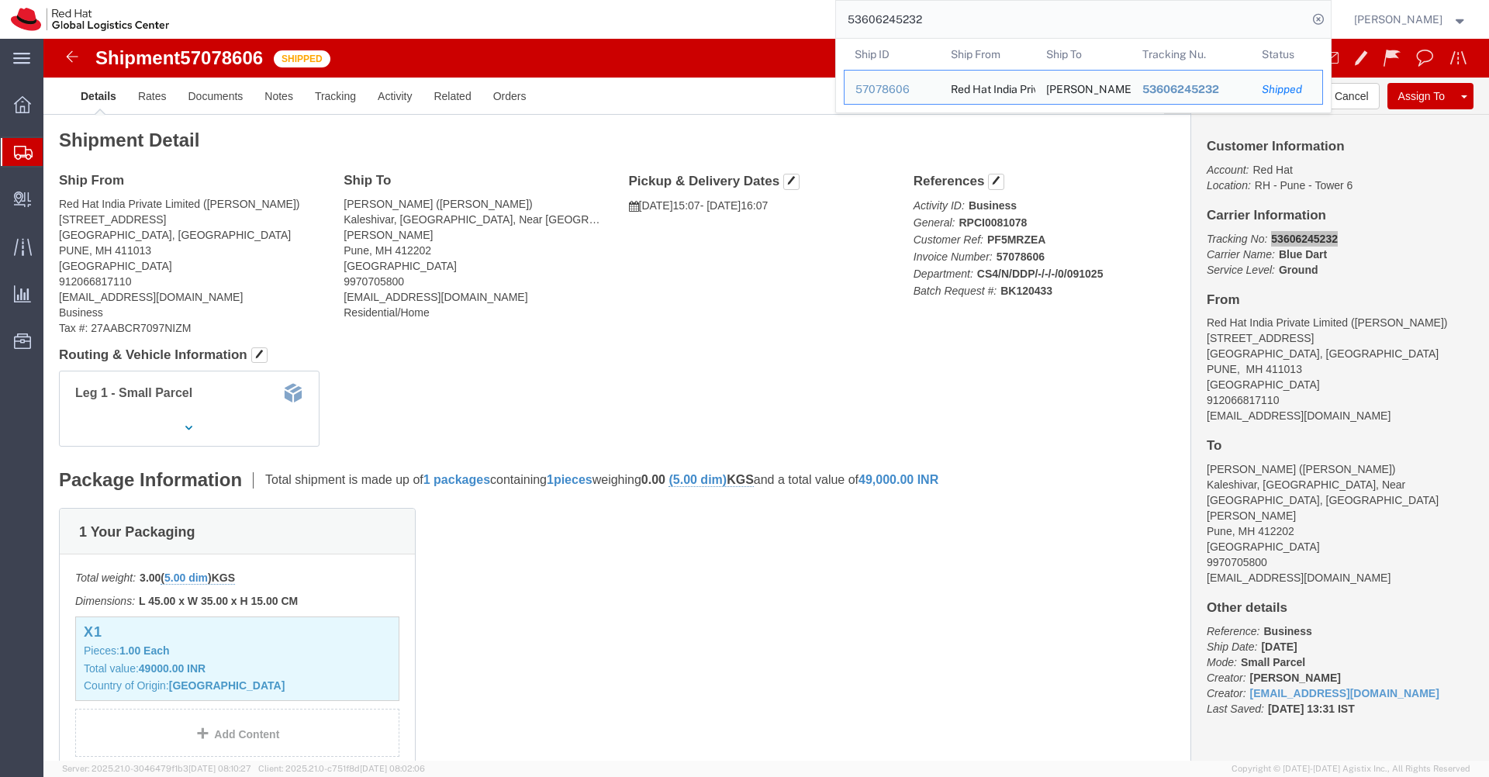
click at [1004, 16] on input "53606245232" at bounding box center [1072, 19] width 472 height 37
paste input "43"
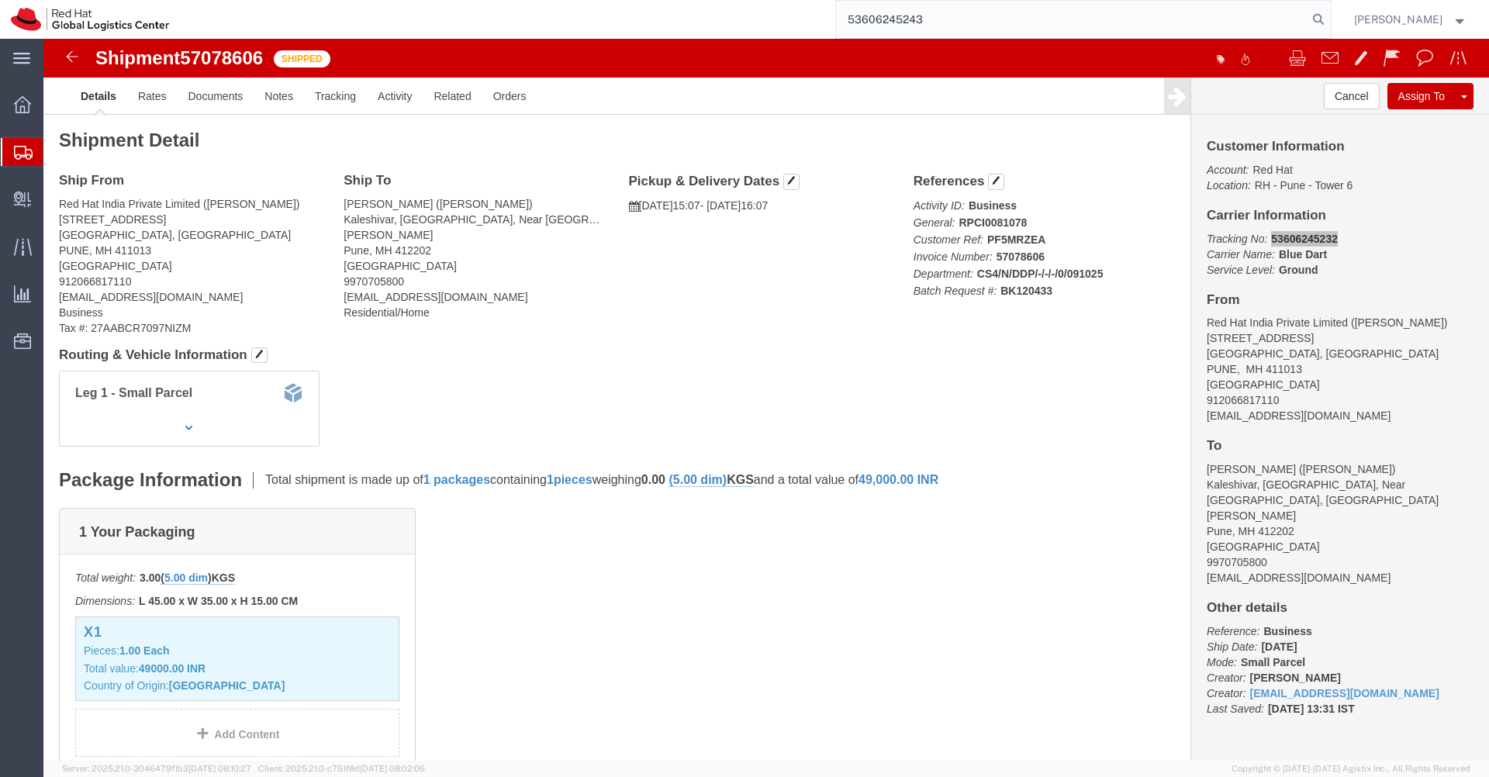
type input "53606245243"
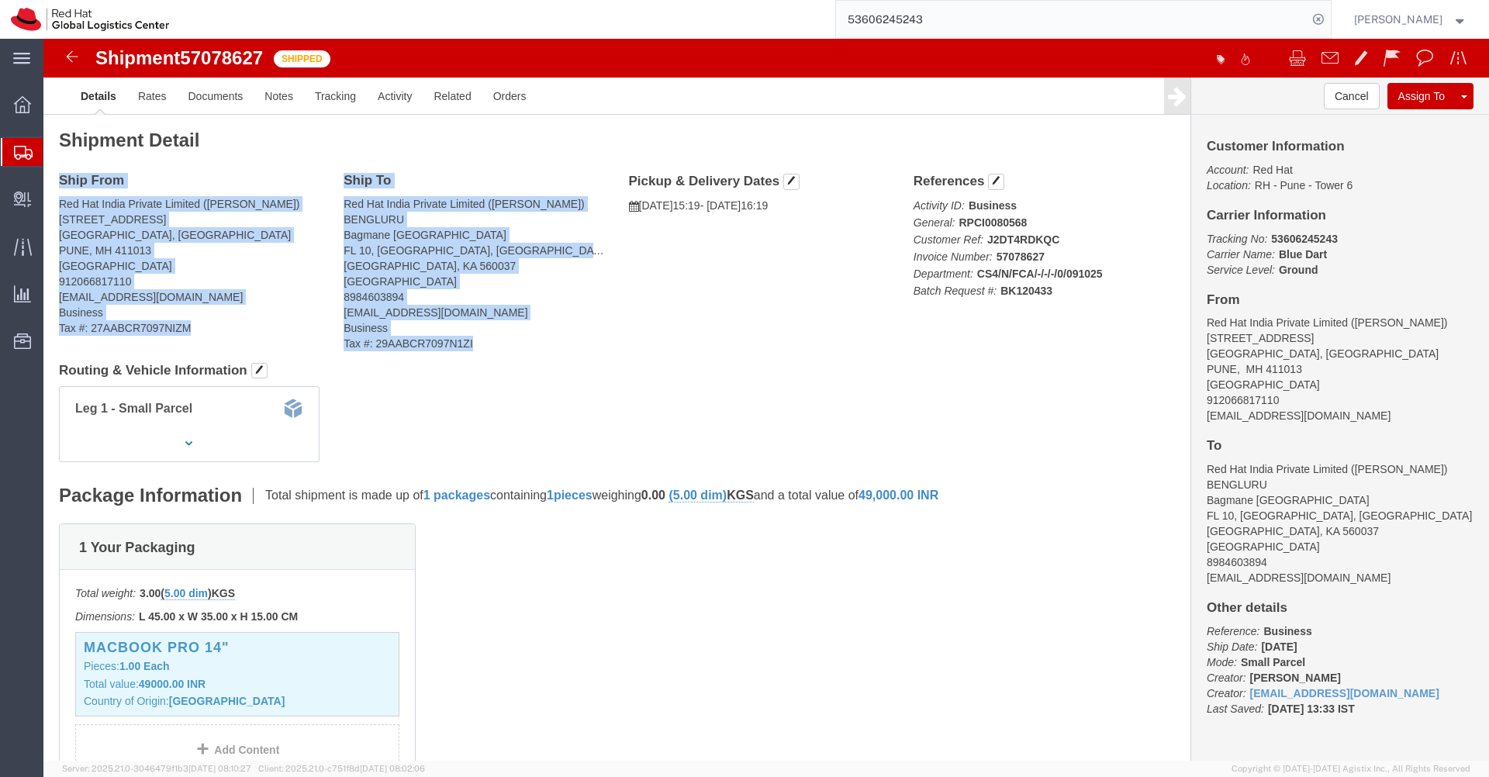
drag, startPoint x: 17, startPoint y: 143, endPoint x: 484, endPoint y: 302, distance: 493.4
click div "Ship From Red Hat India Private Limited (Irshad Shaikh) Level 3, Wing A&B, Towe…"
copy div "Ship From Red Hat India Private Limited (Irshad Shaikh) Level 3, Wing A&B, Towe…"
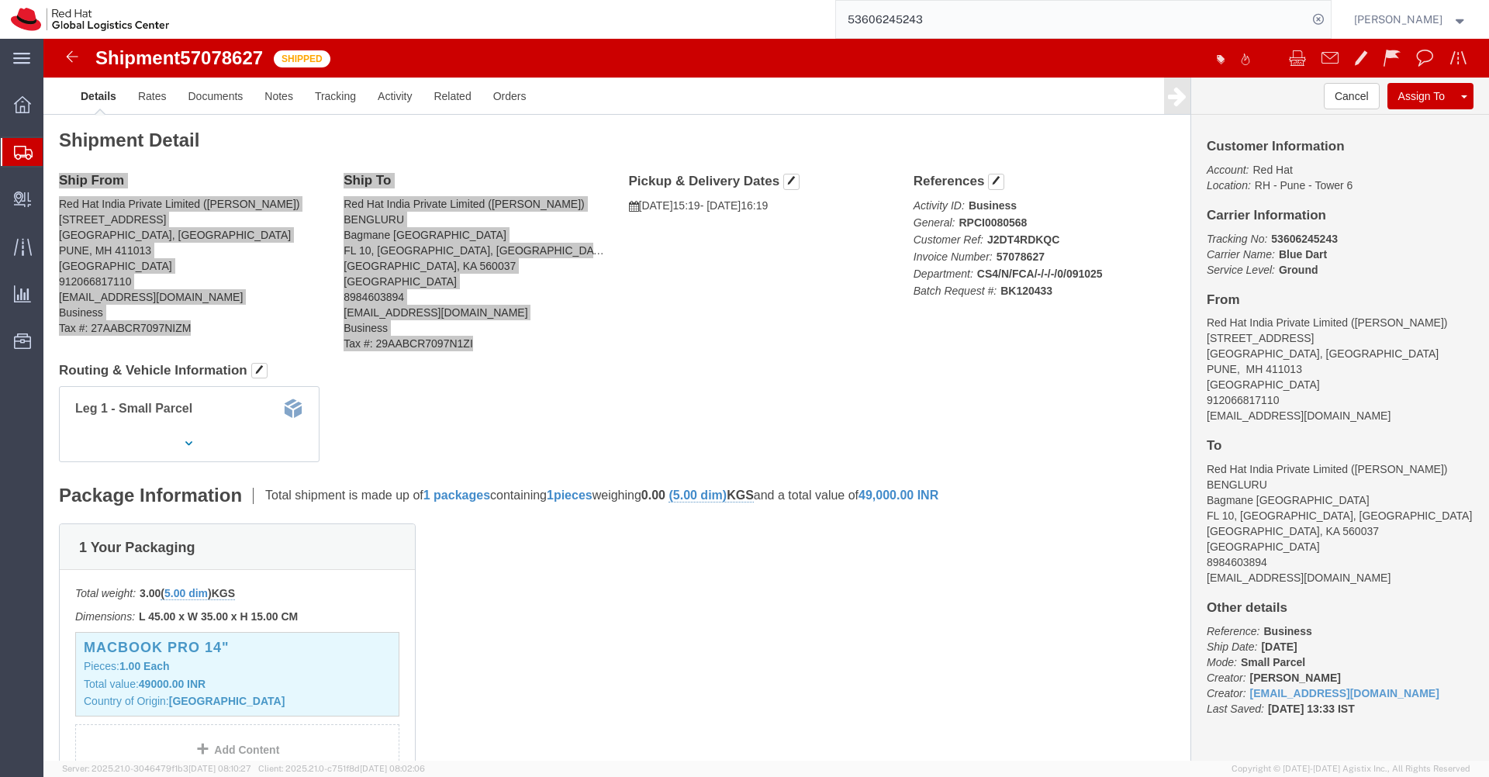
click at [1098, 29] on input "53606245243" at bounding box center [1072, 19] width 472 height 37
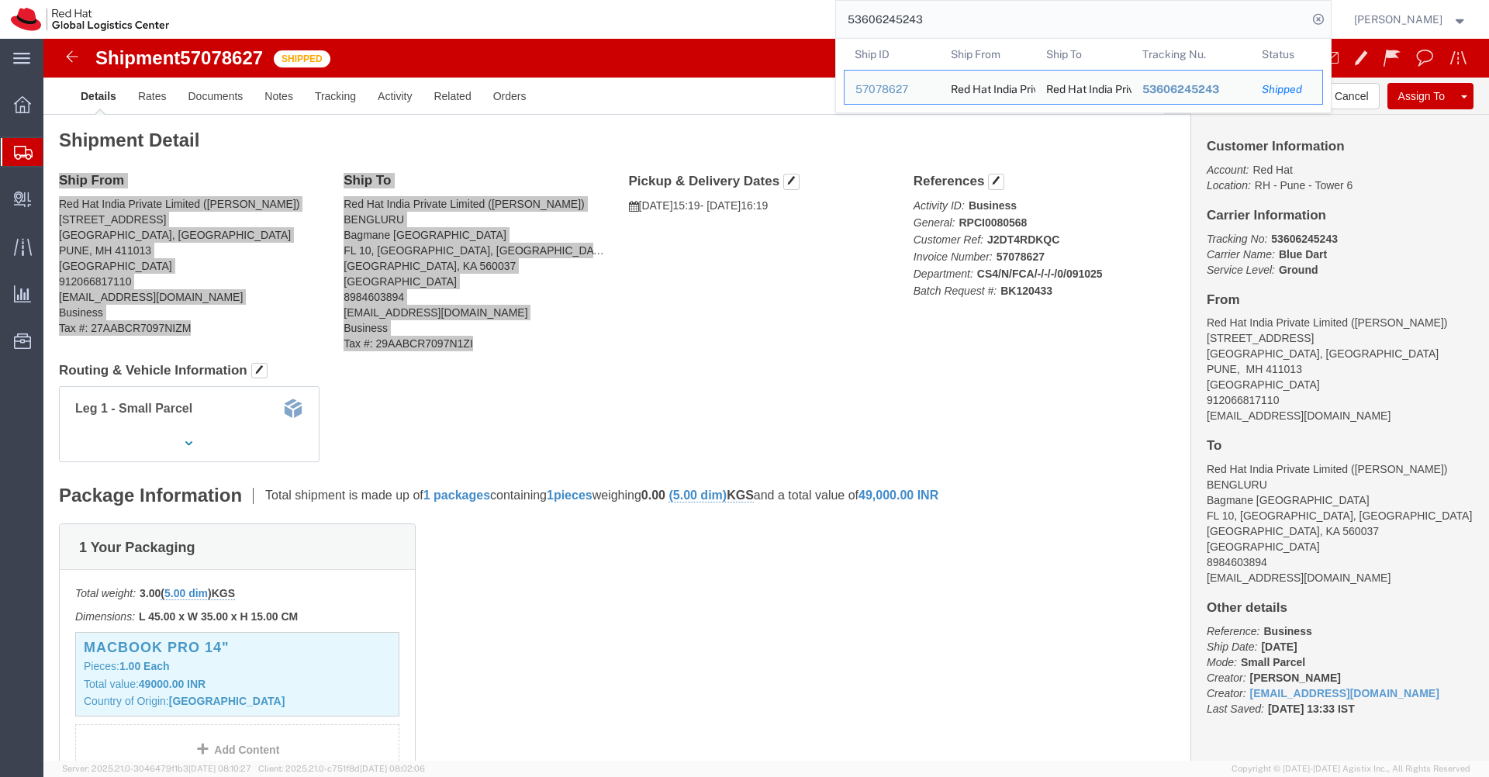
click at [1098, 29] on input "53606245243" at bounding box center [1072, 19] width 472 height 37
click at [29, 156] on icon at bounding box center [23, 153] width 19 height 14
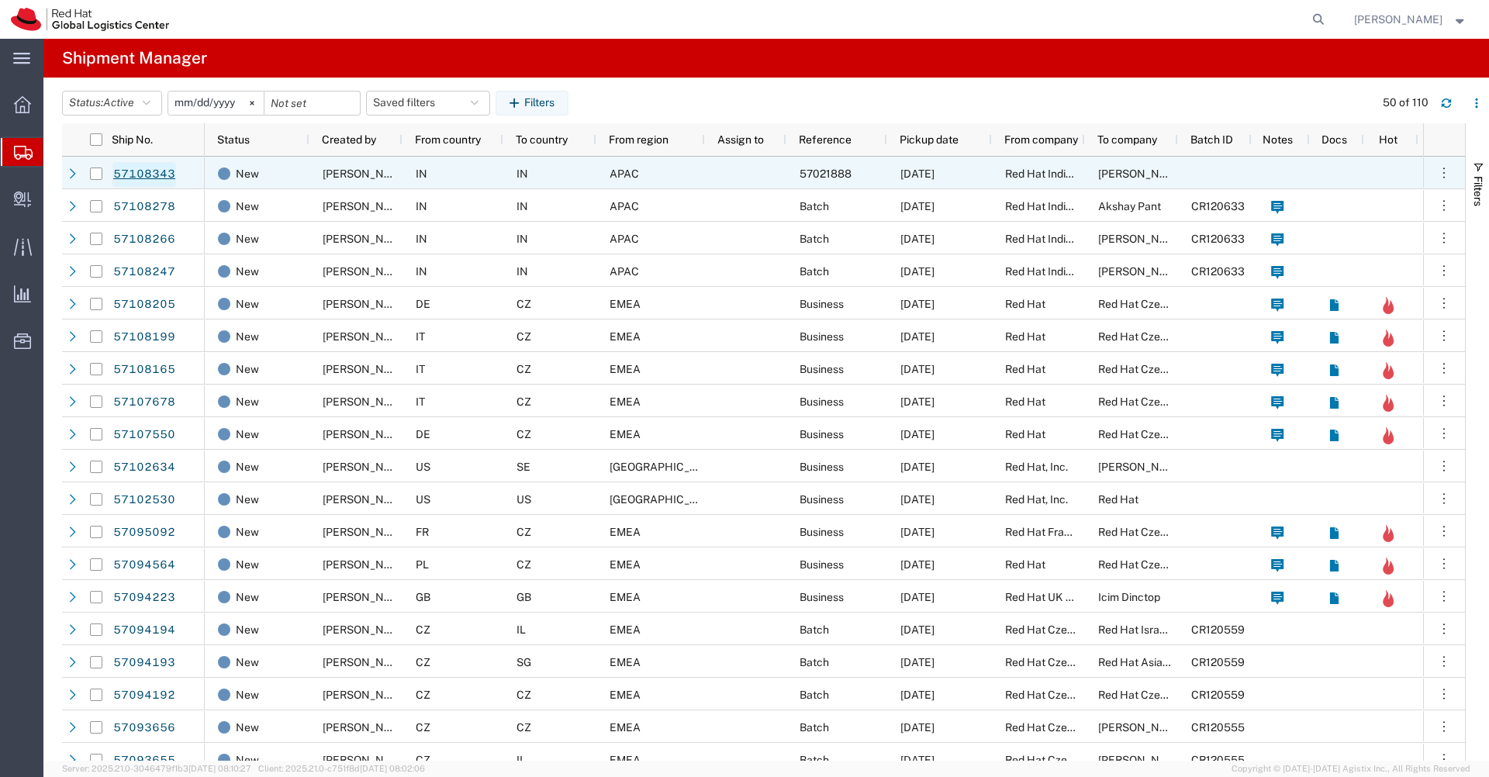
click at [143, 177] on link "57108343" at bounding box center [144, 174] width 64 height 25
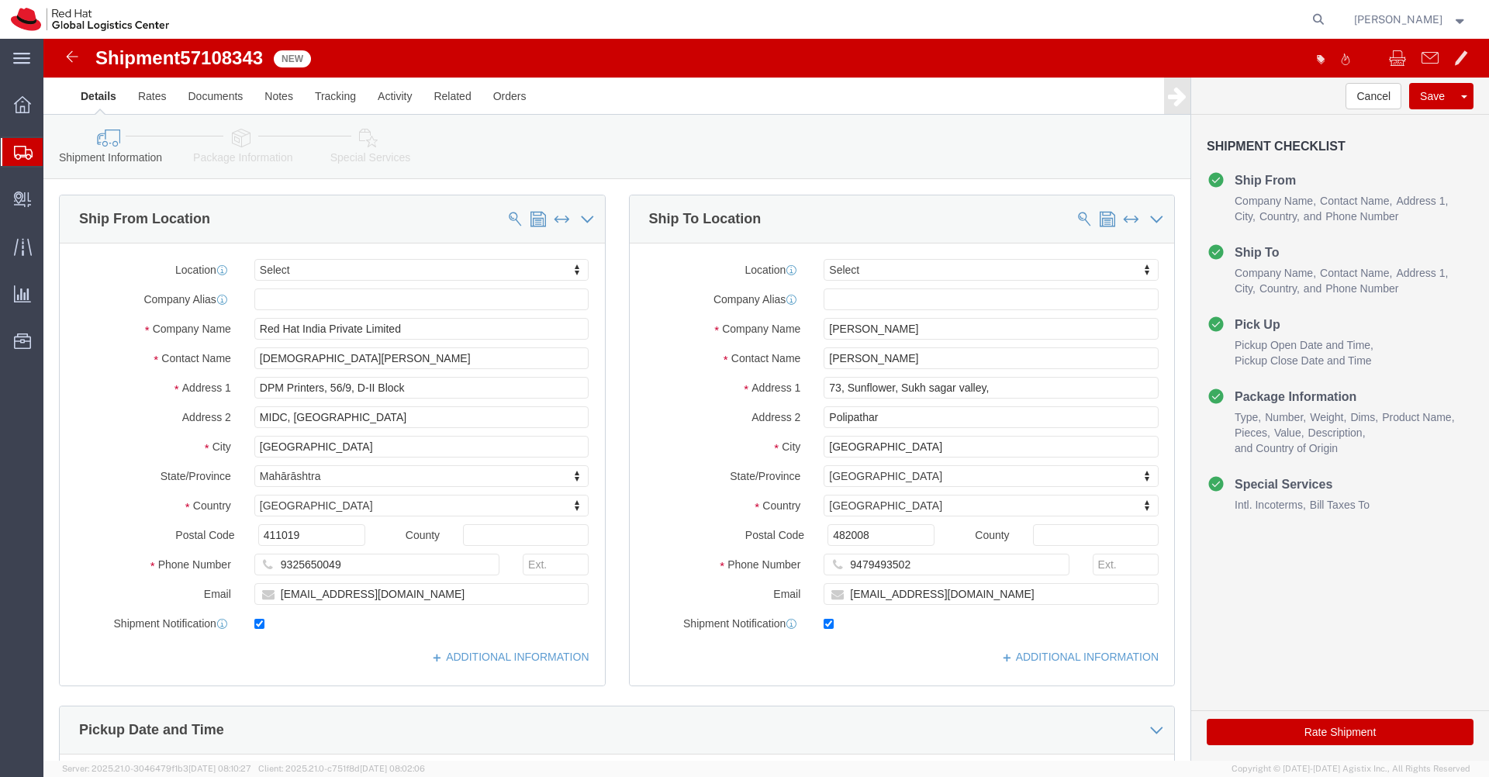
select select
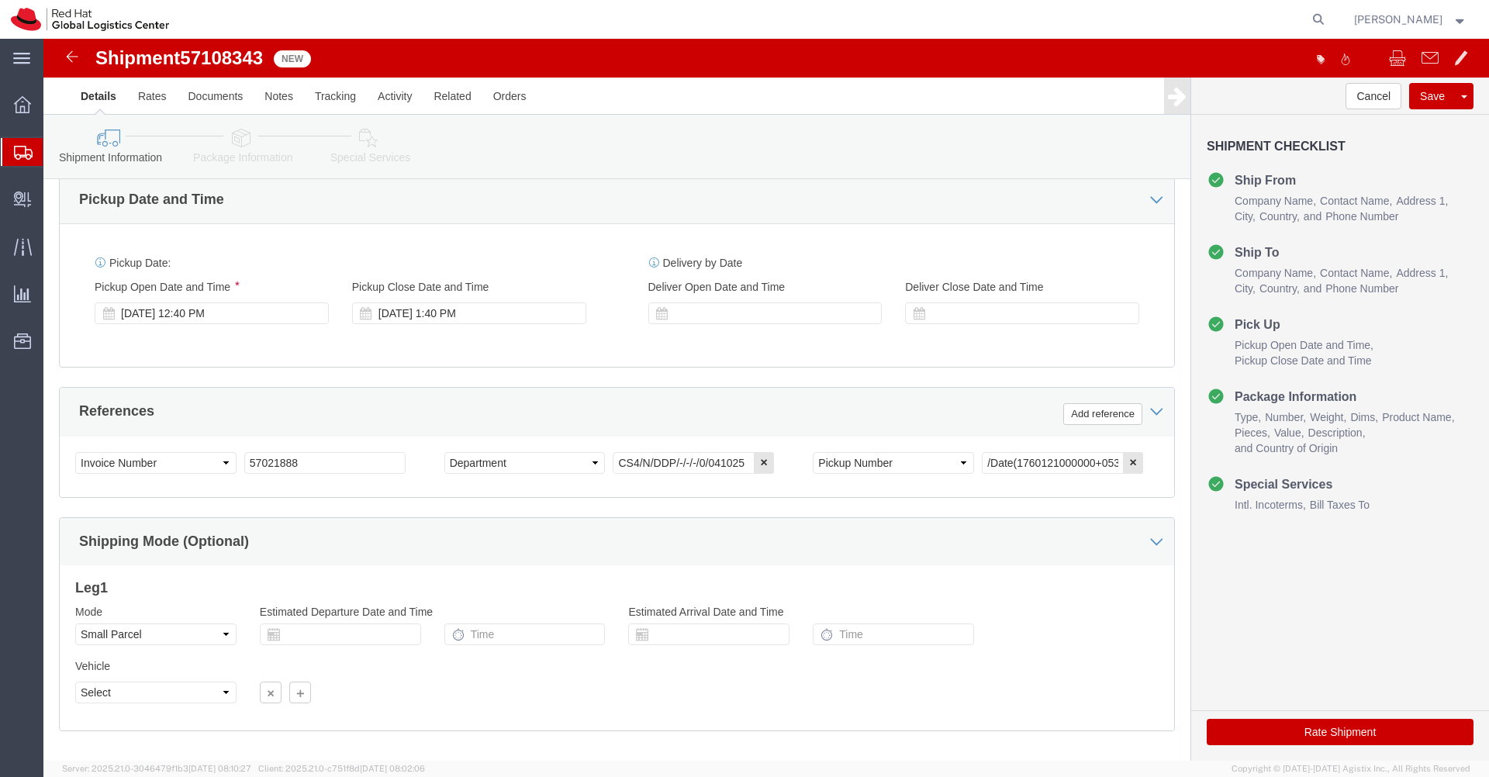
scroll to position [532, 0]
click icon
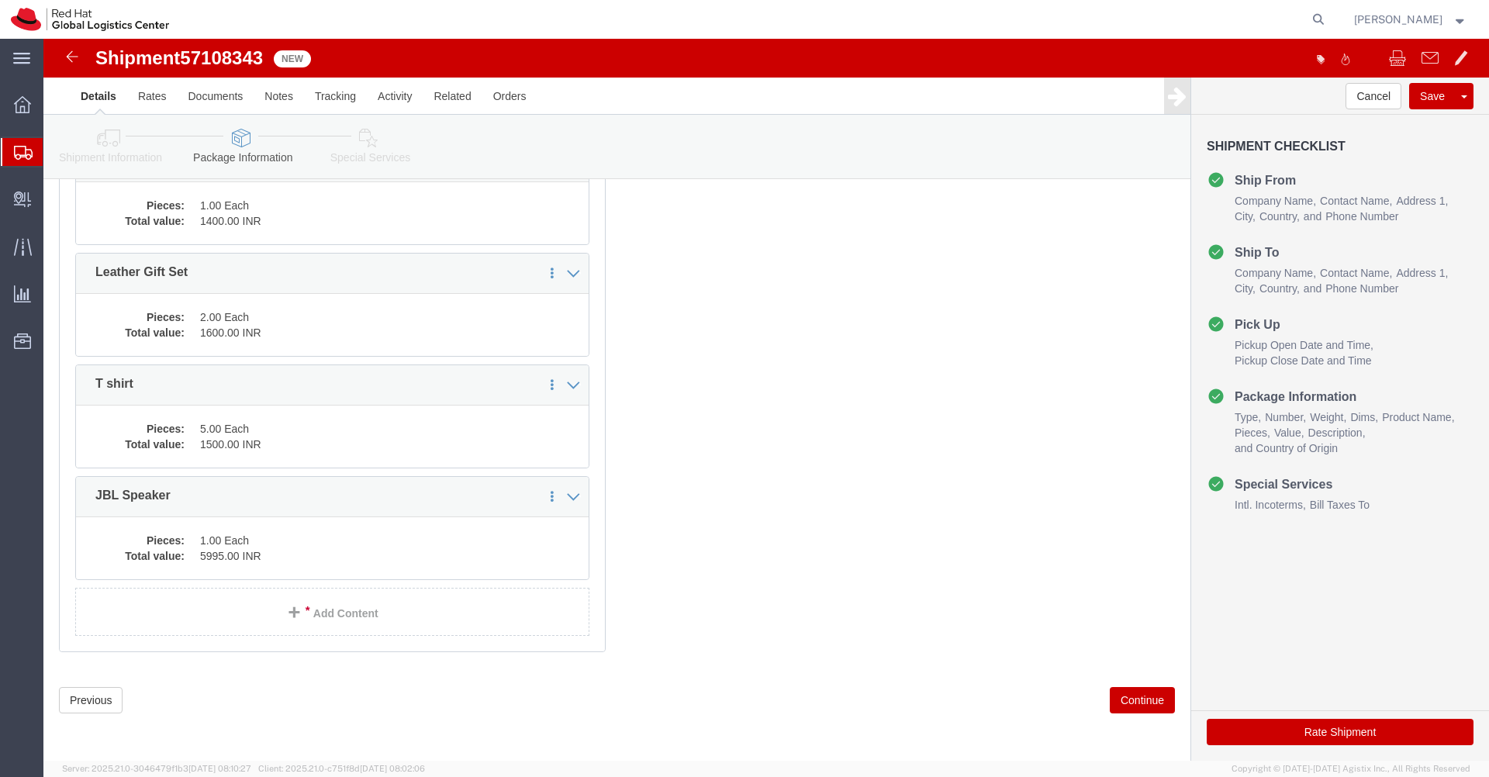
scroll to position [302, 0]
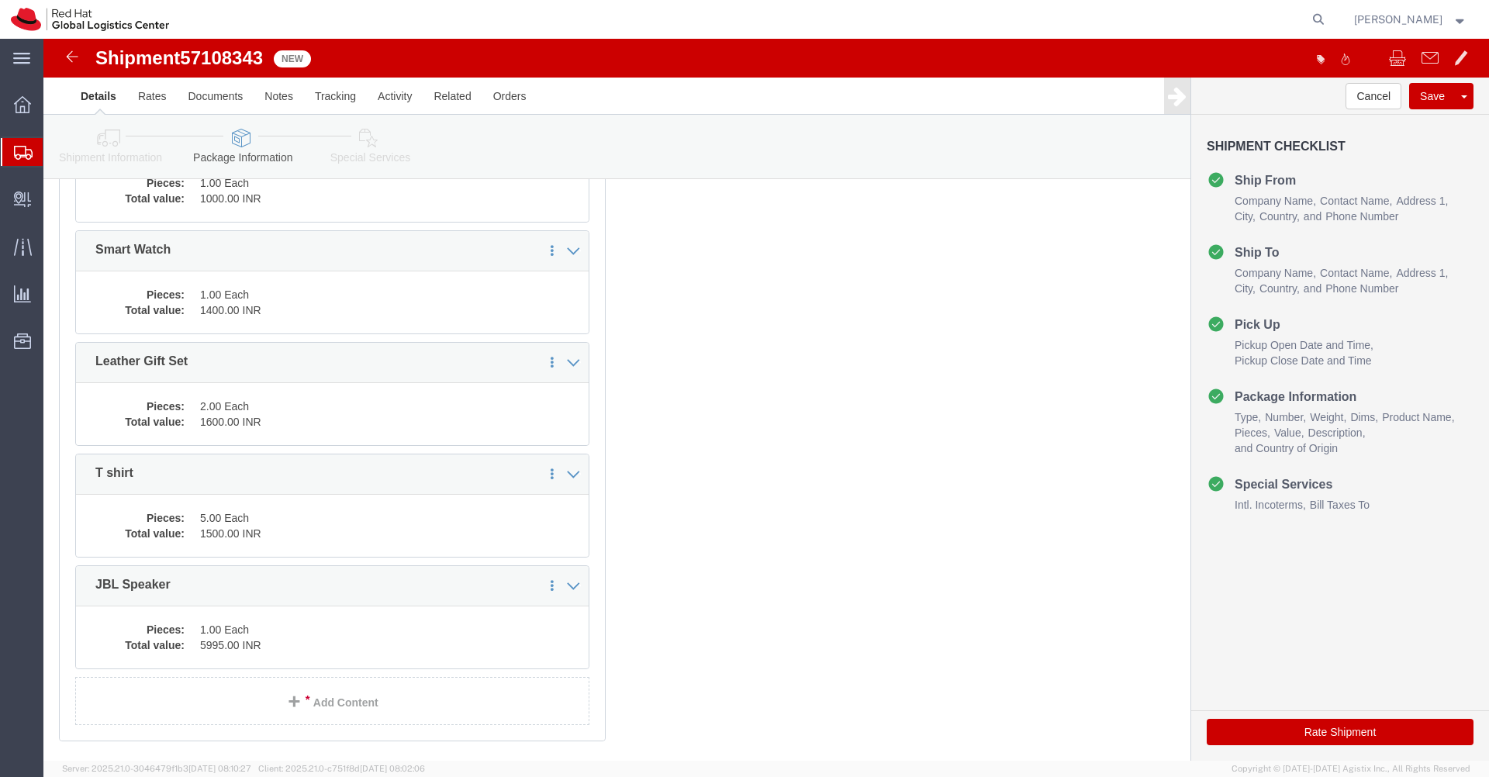
click at [22, 154] on icon at bounding box center [23, 153] width 19 height 14
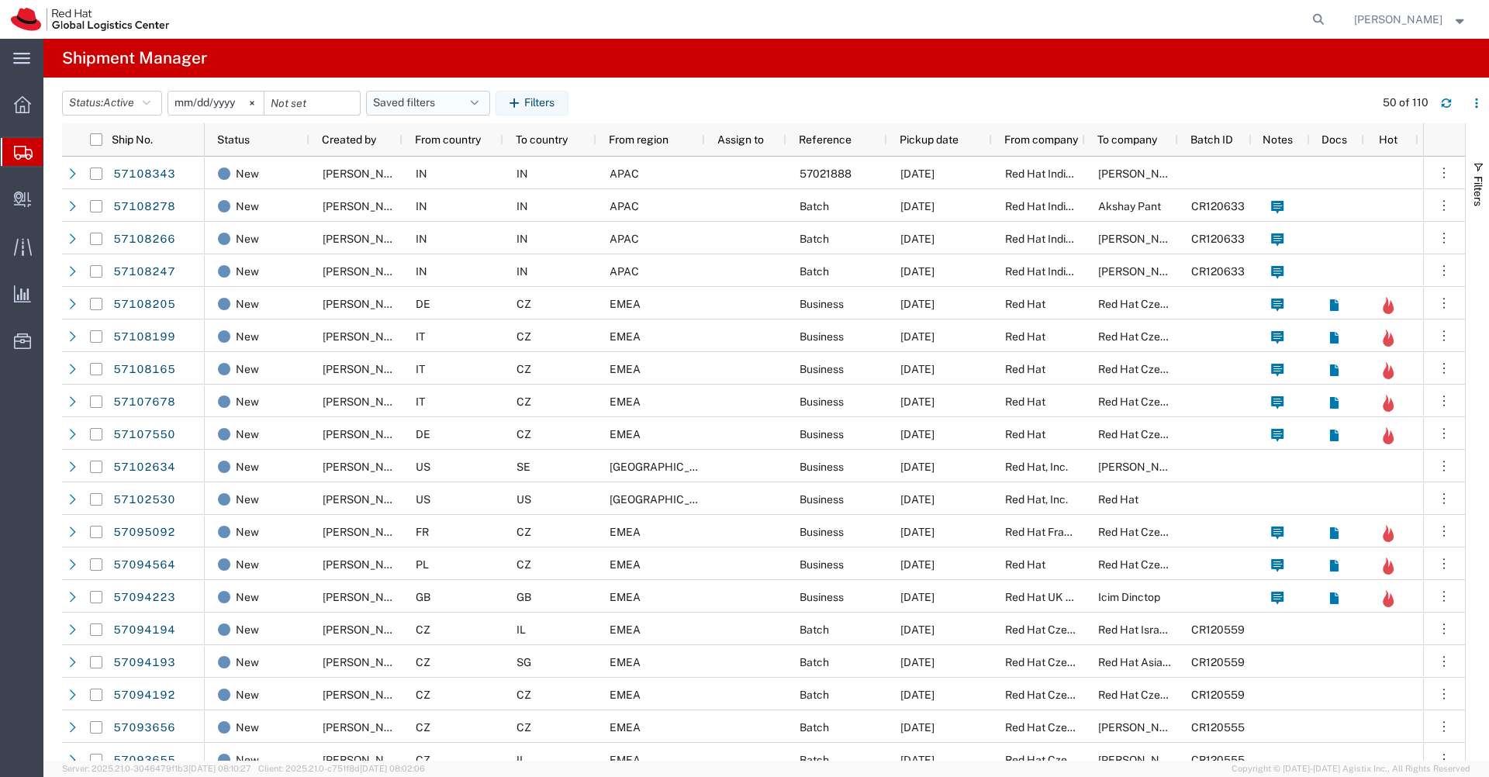
click at [478, 108] on icon "button" at bounding box center [475, 103] width 8 height 11
click at [447, 181] on span "APAC" at bounding box center [469, 171] width 203 height 29
type input "[DATE]"
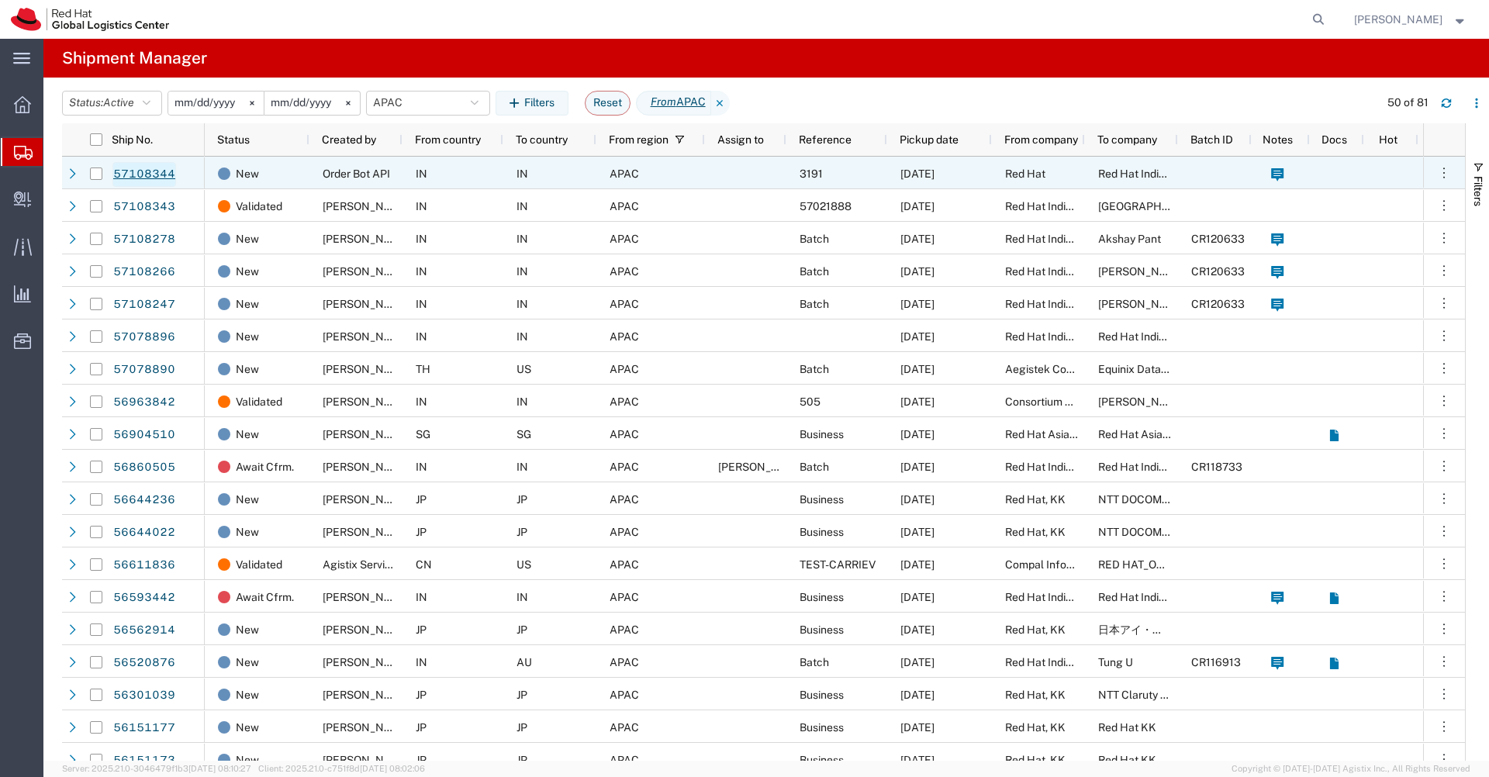
click at [164, 179] on link "57108344" at bounding box center [144, 174] width 64 height 25
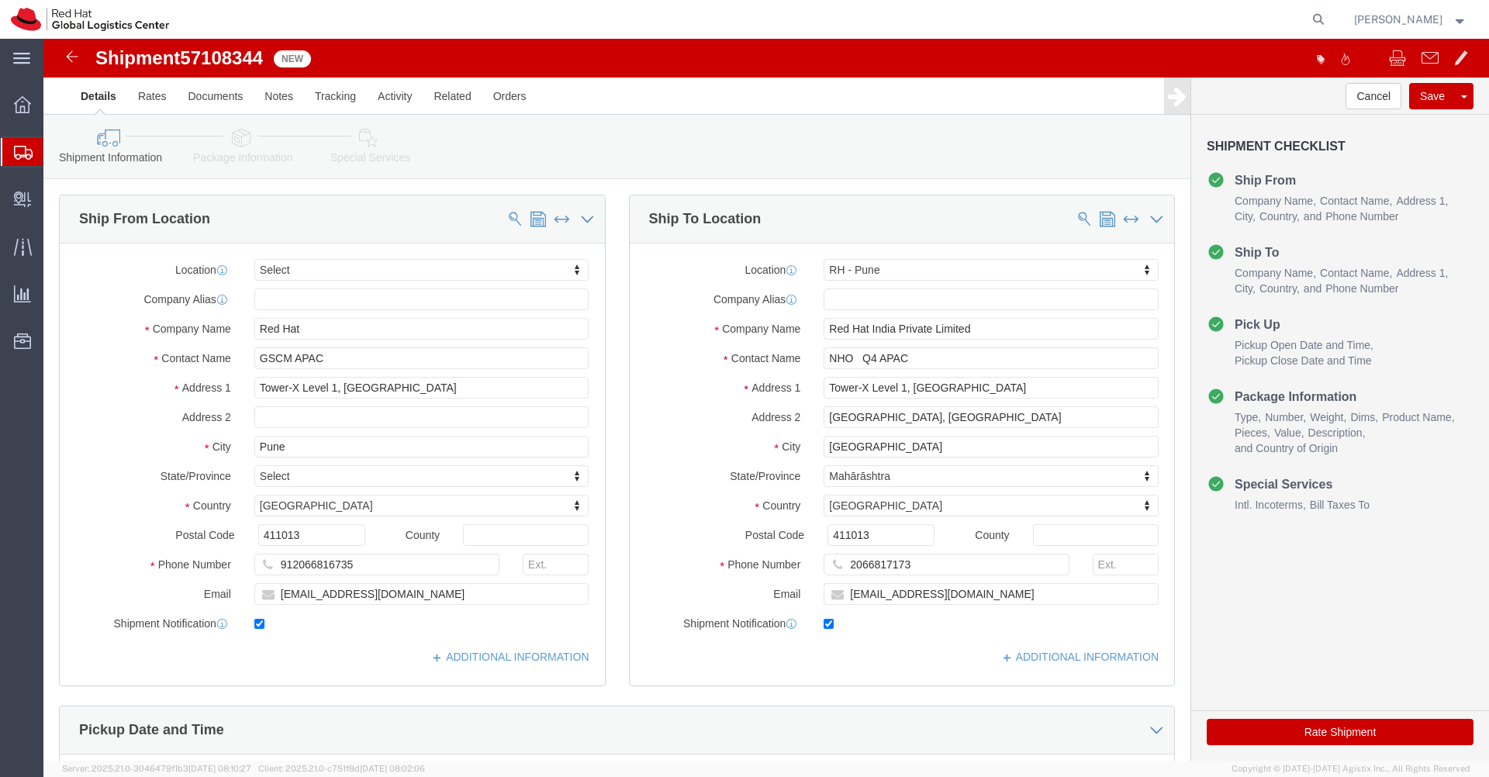
select select
select select "38007"
click link "Package Information"
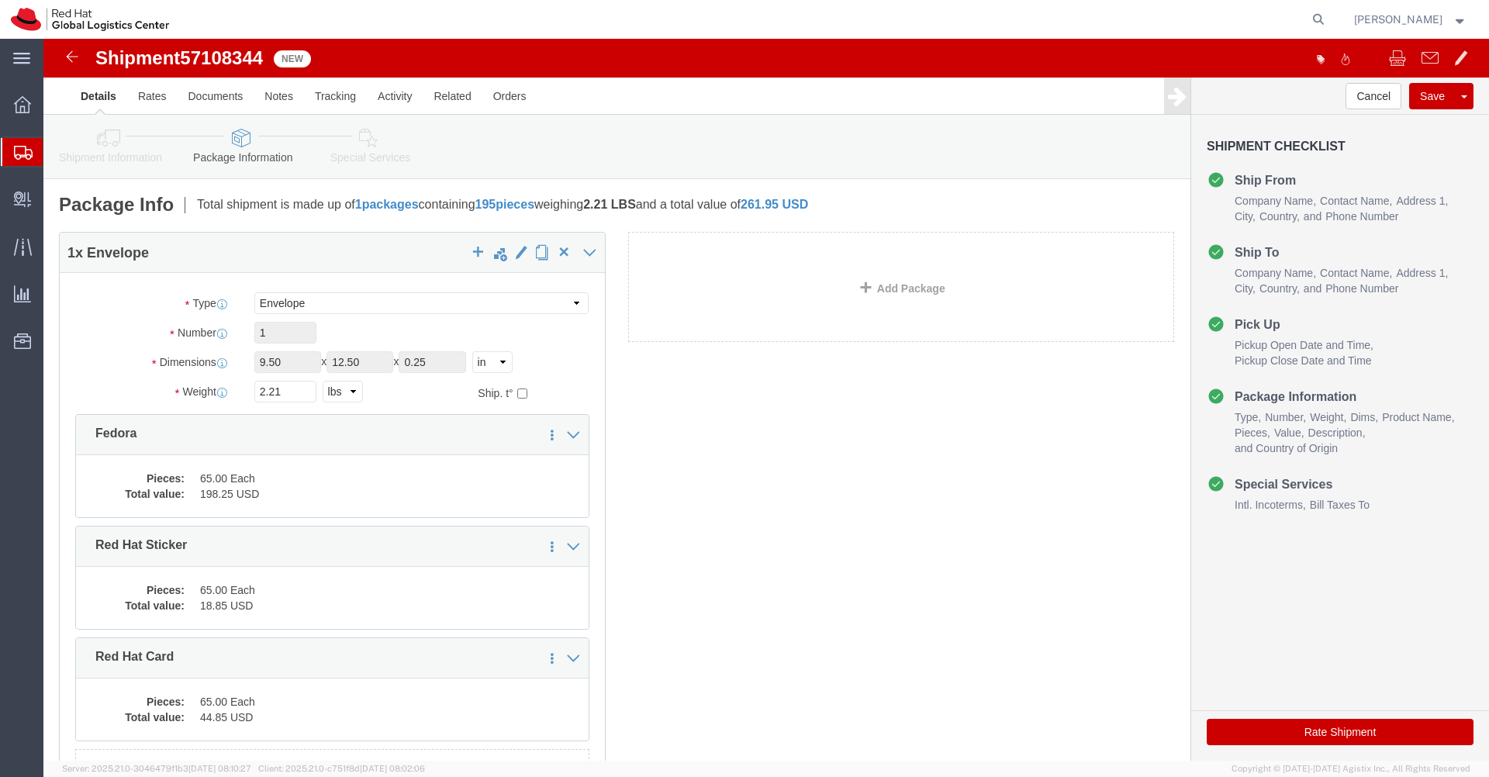
click span "57108344"
copy span "57108344"
click link "Rates"
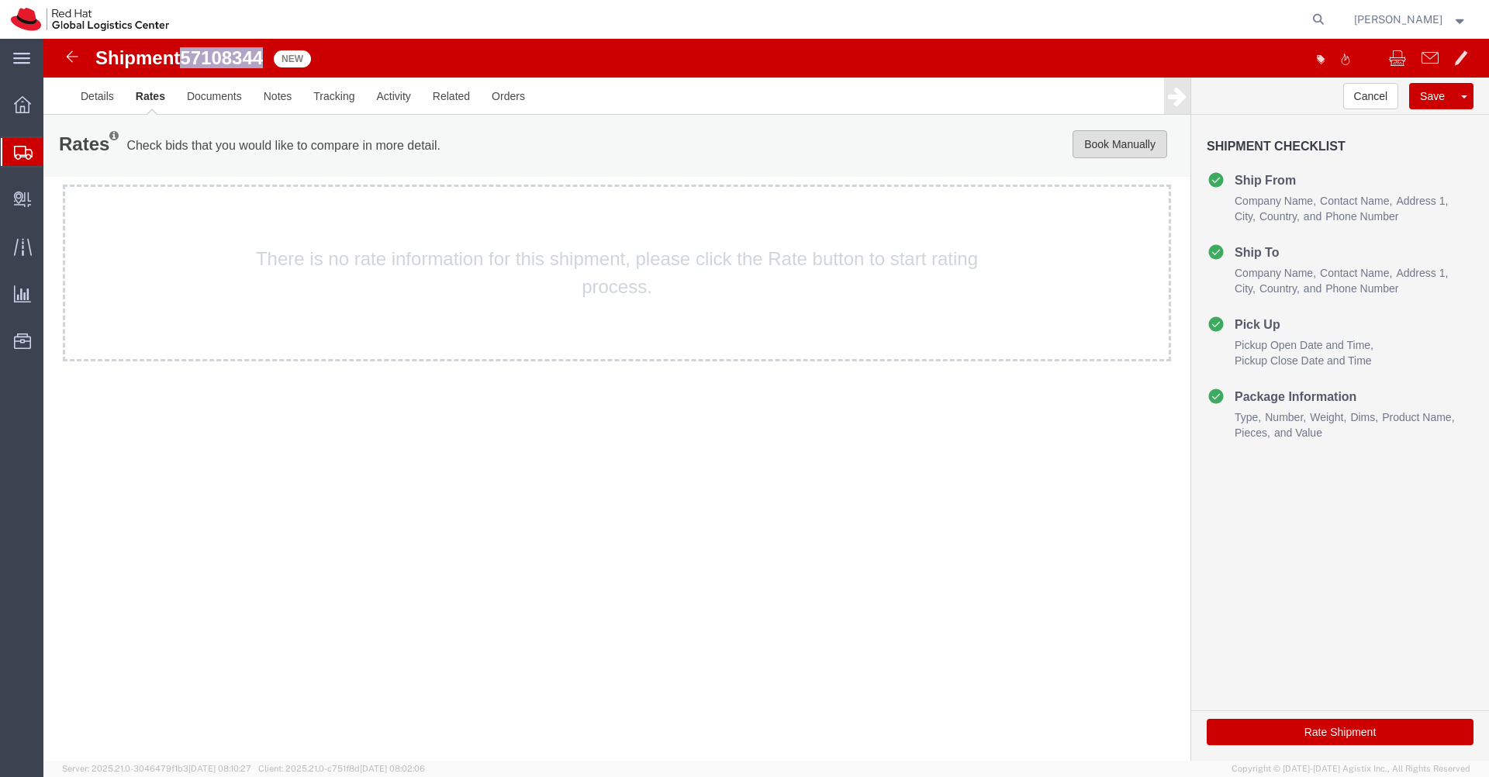
click at [1140, 149] on button "Book Manually" at bounding box center [1120, 144] width 95 height 28
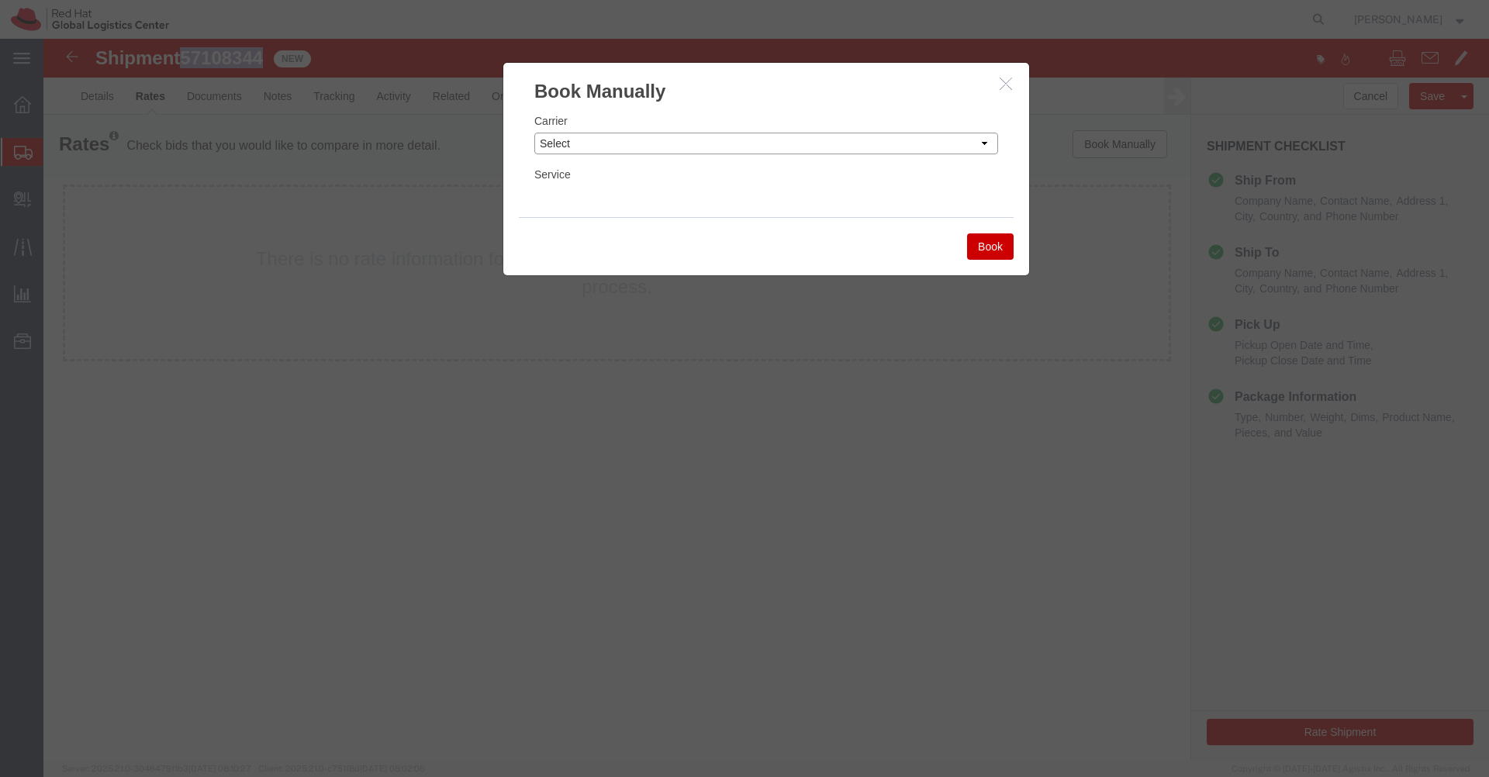
click at [945, 150] on select "Select Add New Carrier (and default service) Blue Dart DHL FedEx Express Global…" at bounding box center [766, 144] width 464 height 22
click at [534, 133] on select "Select Add New Carrier (and default service) Blue Dart DHL FedEx Express Global…" at bounding box center [766, 144] width 464 height 22
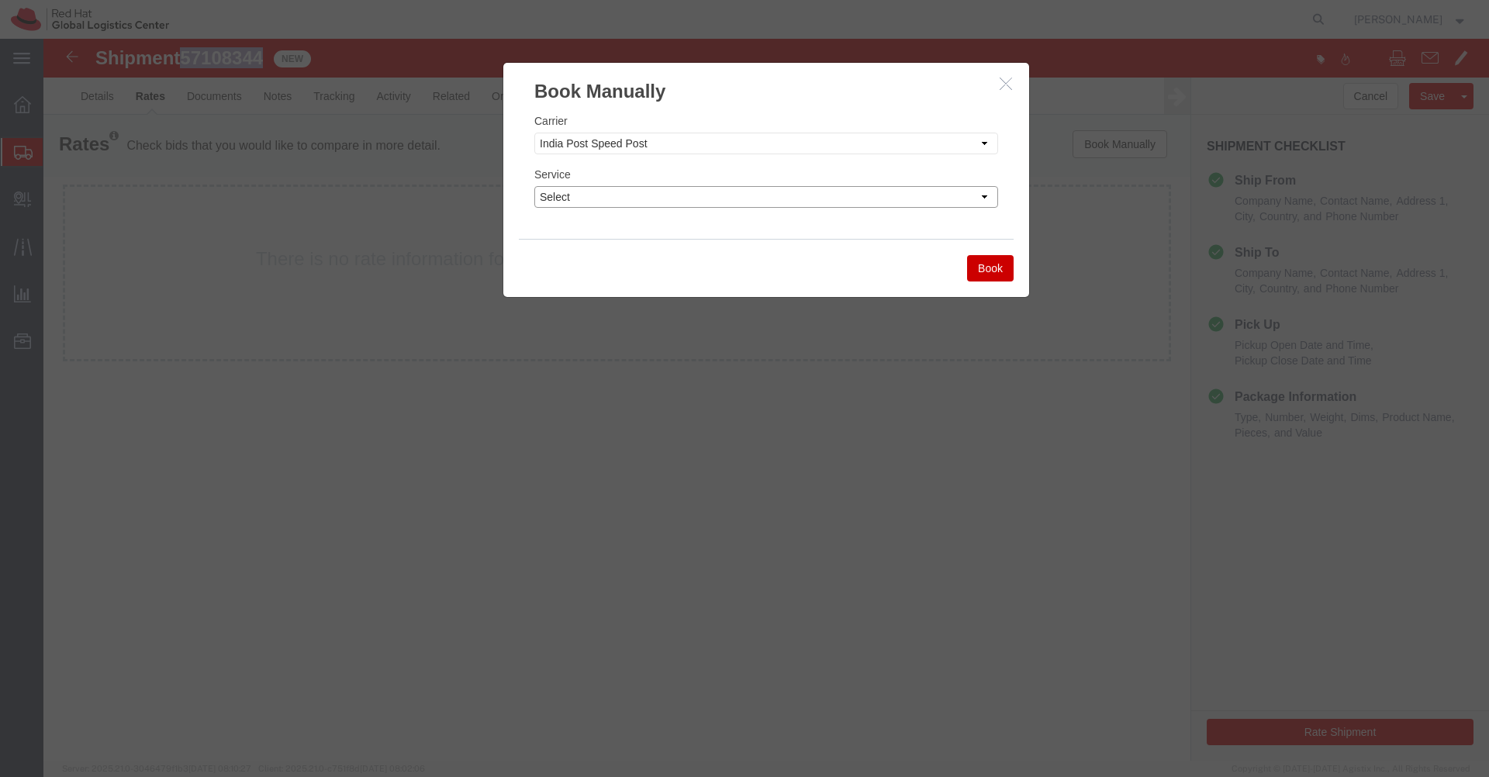
click at [872, 195] on select "Select Air" at bounding box center [766, 197] width 464 height 22
click at [869, 146] on select "Select Add New Carrier (and default service) Blue Dart DHL FedEx Express Global…" at bounding box center [766, 144] width 464 height 22
select select "7920"
click at [534, 133] on select "Select Add New Carrier (and default service) Blue Dart DHL FedEx Express Global…" at bounding box center [766, 144] width 464 height 22
click at [814, 202] on select "Select IO_Ground IO_LTL" at bounding box center [766, 197] width 464 height 22
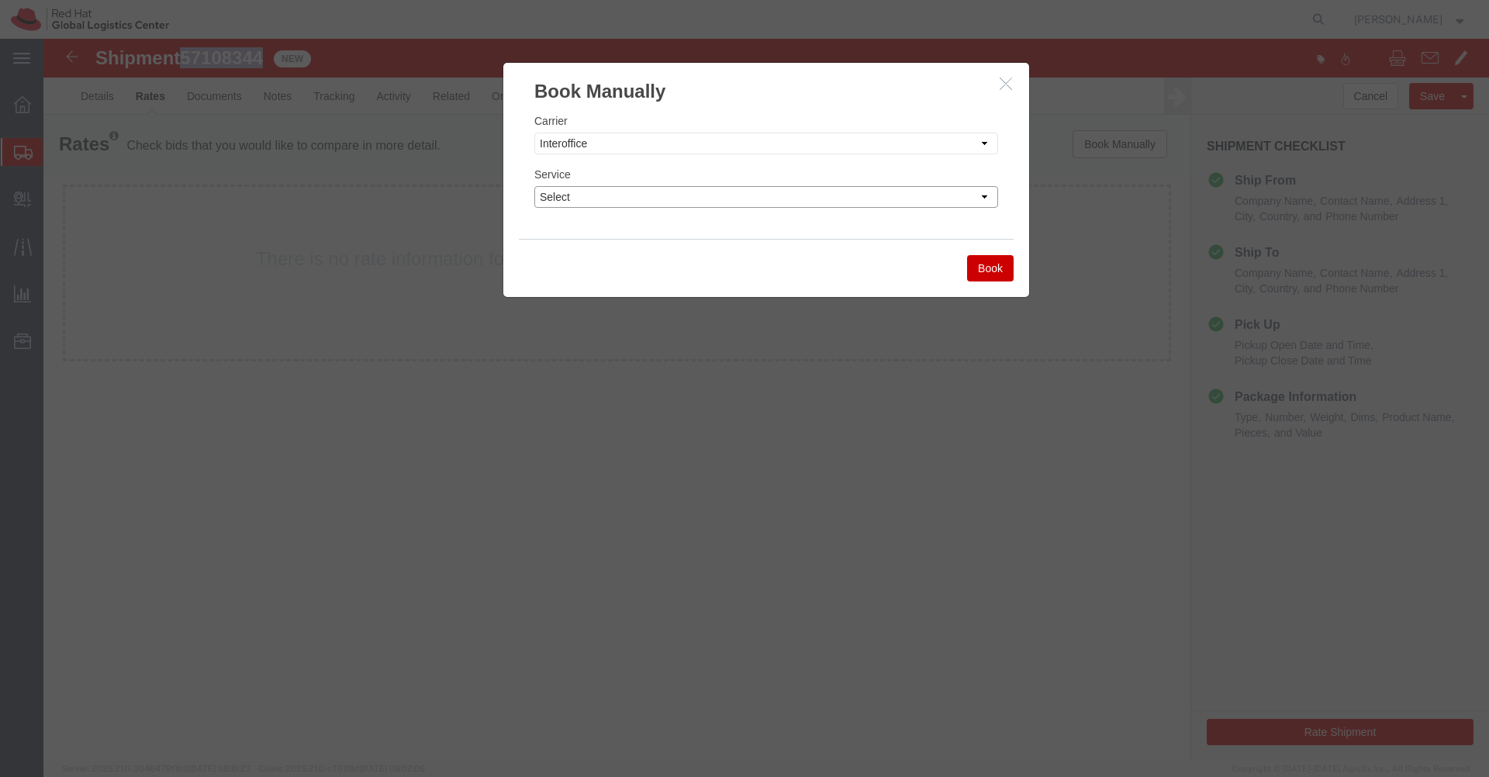
select select "17810"
click at [534, 186] on select "Select IO_Ground IO_LTL" at bounding box center [766, 197] width 464 height 22
click at [994, 264] on button "Book" at bounding box center [990, 268] width 47 height 26
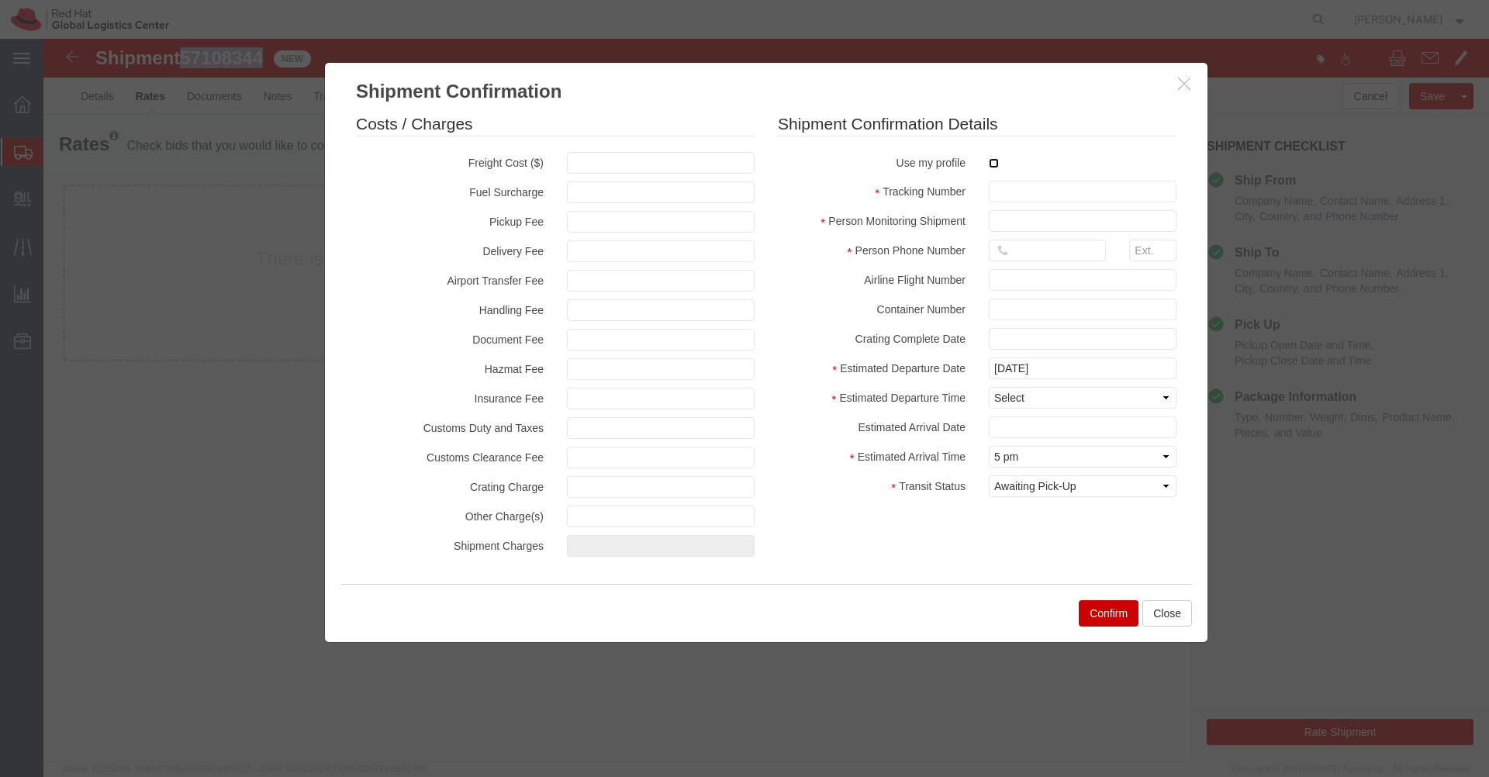
click at [993, 166] on input "checkbox" at bounding box center [994, 163] width 10 height 10
checkbox input "true"
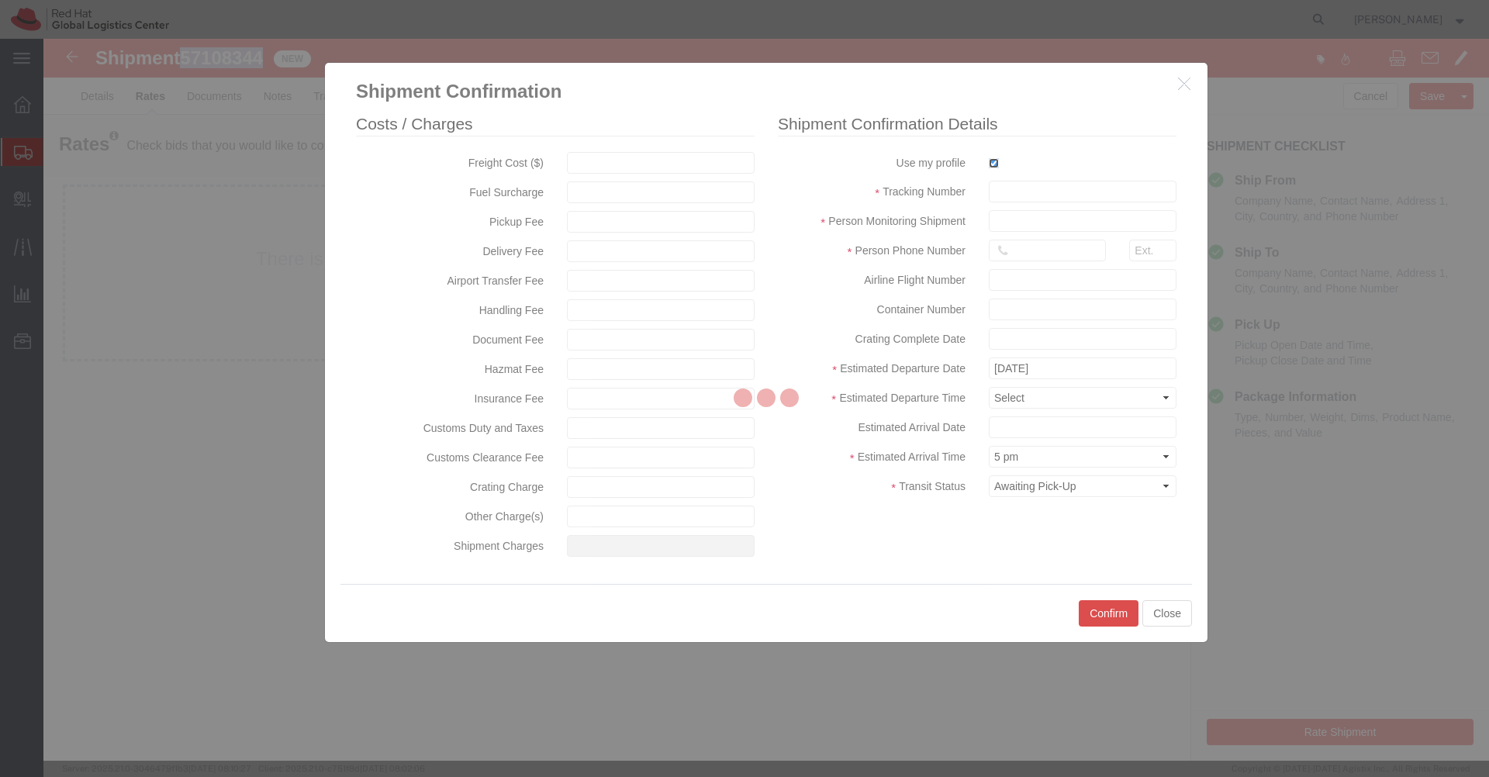
type input "[PERSON_NAME]"
type input "[PHONE_NUMBER]"
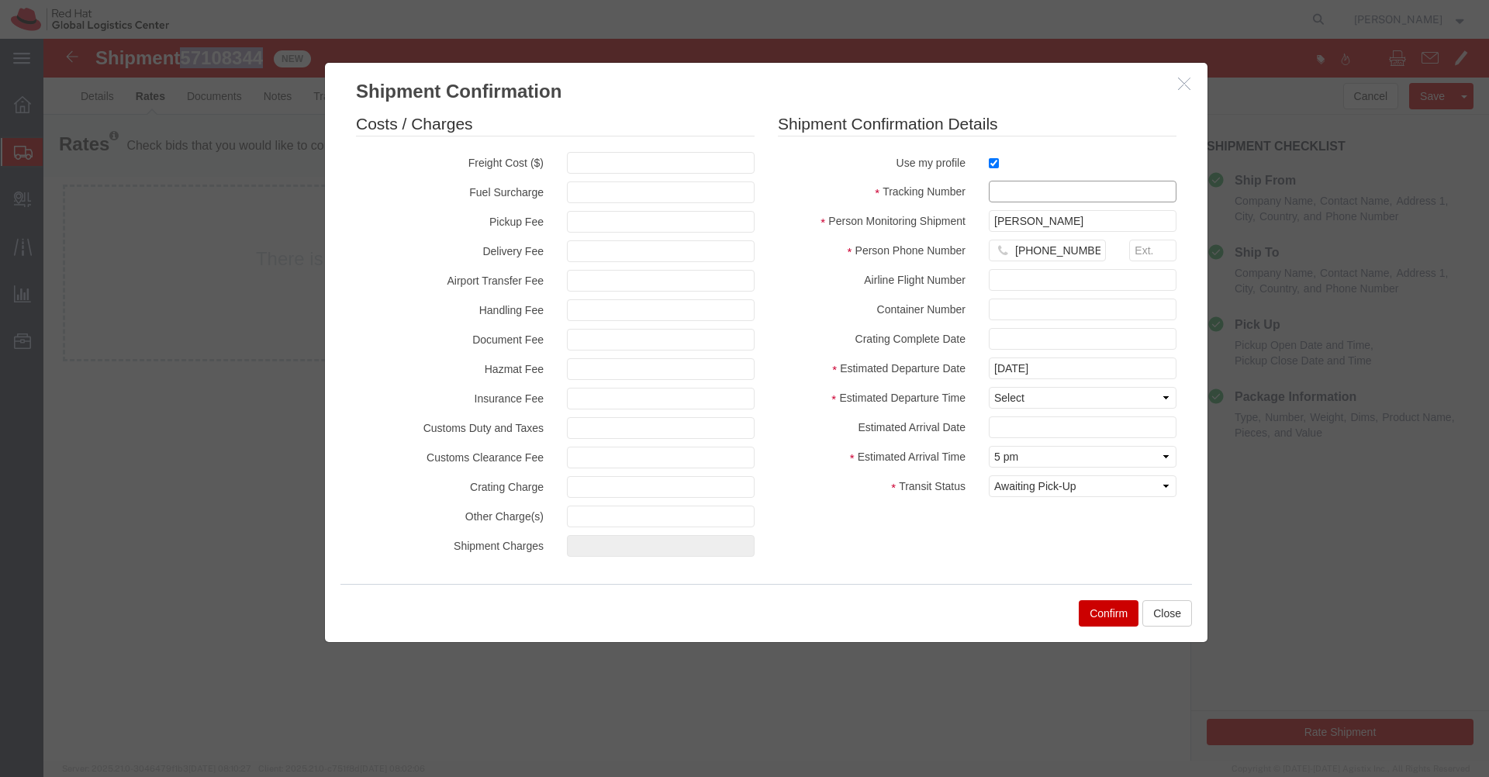
click at [999, 191] on input "text" at bounding box center [1083, 192] width 188 height 22
paste input "57108344"
type input "57108344"
click at [1063, 400] on select "Select Midnight 1 am 2 am 3 am 4 am 5 am 6 am 7 am 8 am 9 am 10 am 11 am 12 Noo…" at bounding box center [1083, 398] width 188 height 22
select select "1200"
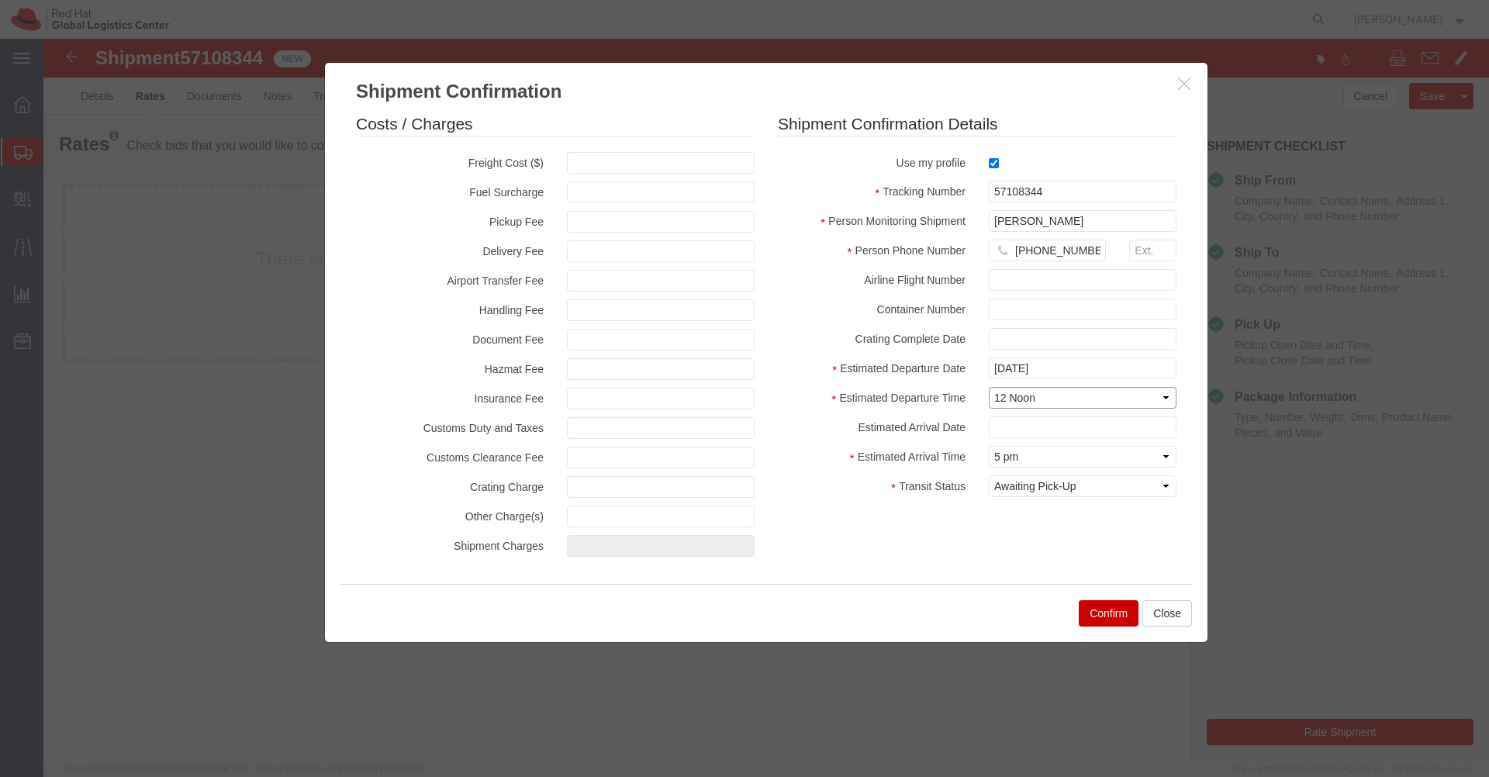
click at [989, 387] on select "Select Midnight 1 am 2 am 3 am 4 am 5 am 6 am 7 am 8 am 9 am 10 am 11 am 12 Noo…" at bounding box center [1083, 398] width 188 height 22
click at [1092, 485] on select "Select Arrival Notice Available Arrival Notice Imported Arrive at Delivery Loca…" at bounding box center [1083, 486] width 188 height 22
select select "DELIVRED"
click at [989, 475] on select "Select Arrival Notice Available Arrival Notice Imported Arrive at Delivery Loca…" at bounding box center [1083, 486] width 188 height 22
click at [1099, 614] on button "Confirm" at bounding box center [1109, 613] width 60 height 26
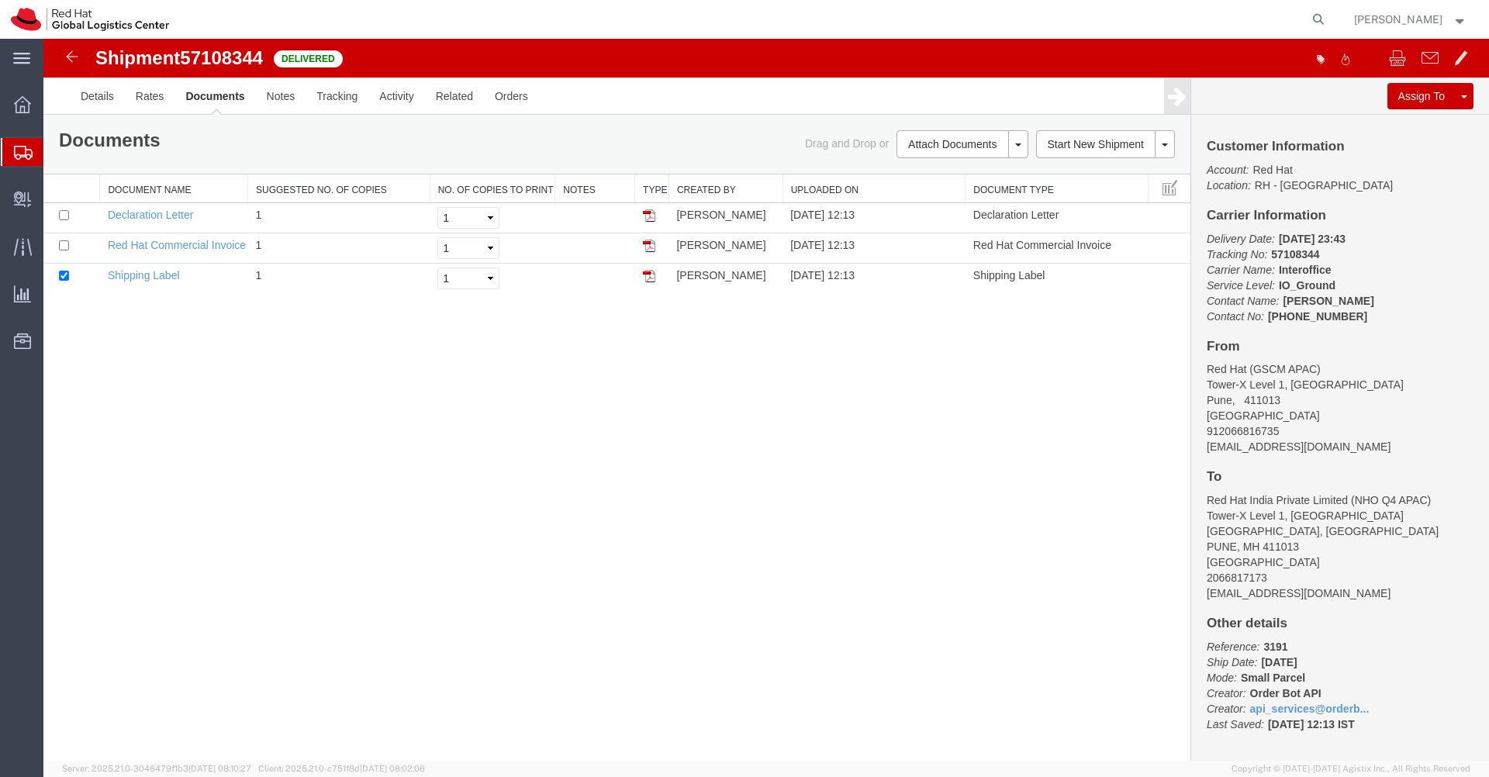
click at [15, 151] on icon at bounding box center [23, 153] width 19 height 14
